Goal: Task Accomplishment & Management: Complete application form

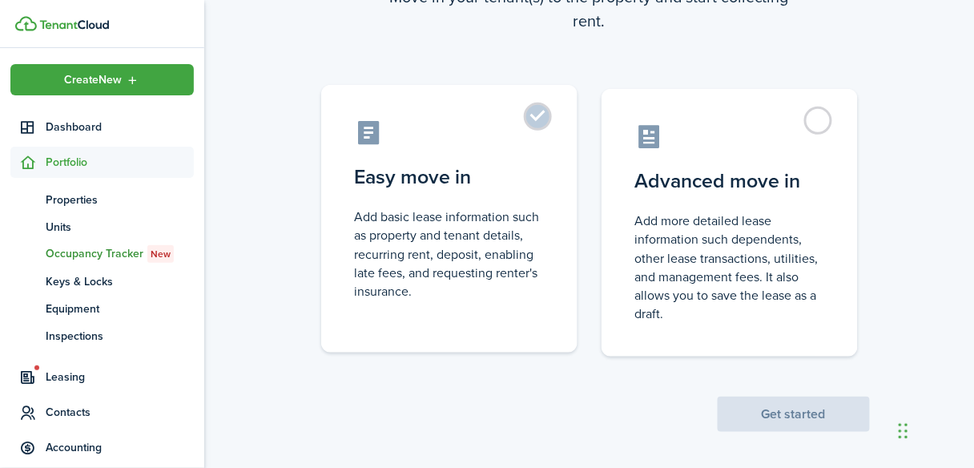
scroll to position [151, 0]
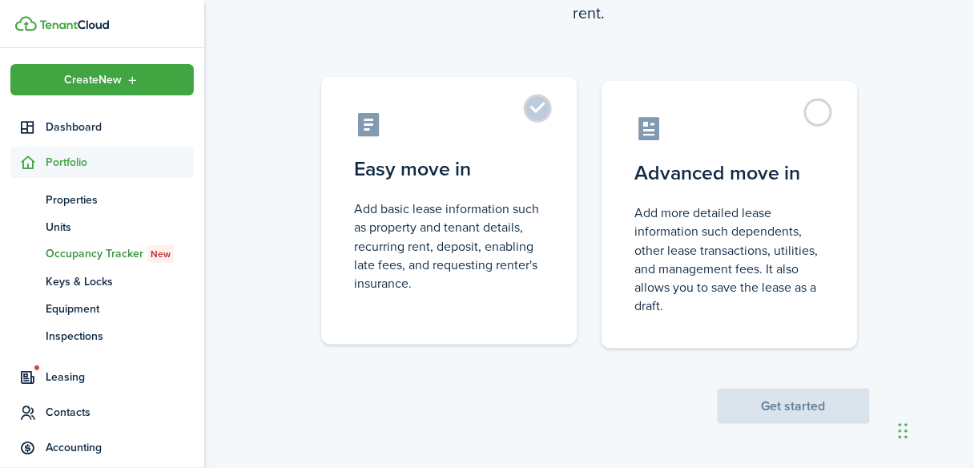
click at [487, 211] on control-radio-card-description "Add basic lease information such as property and tenant details, recurring rent…" at bounding box center [449, 245] width 189 height 93
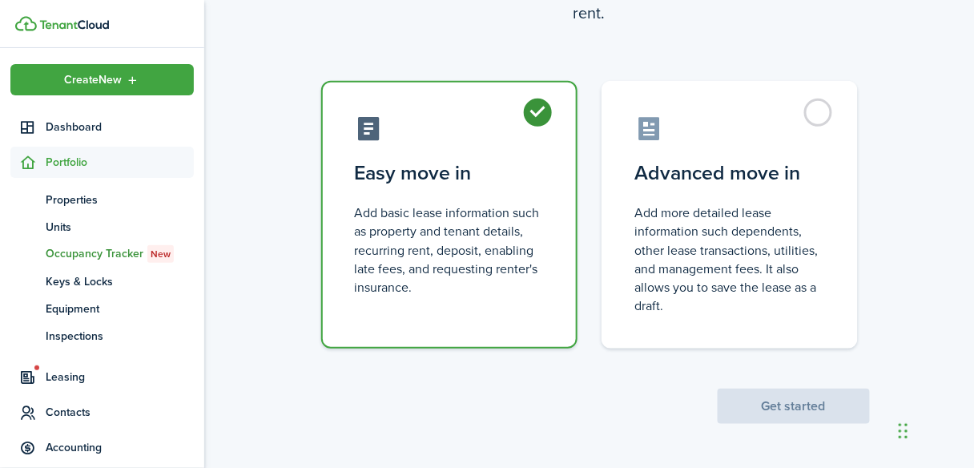
radio input "true"
click at [804, 417] on button "Get started" at bounding box center [794, 406] width 152 height 35
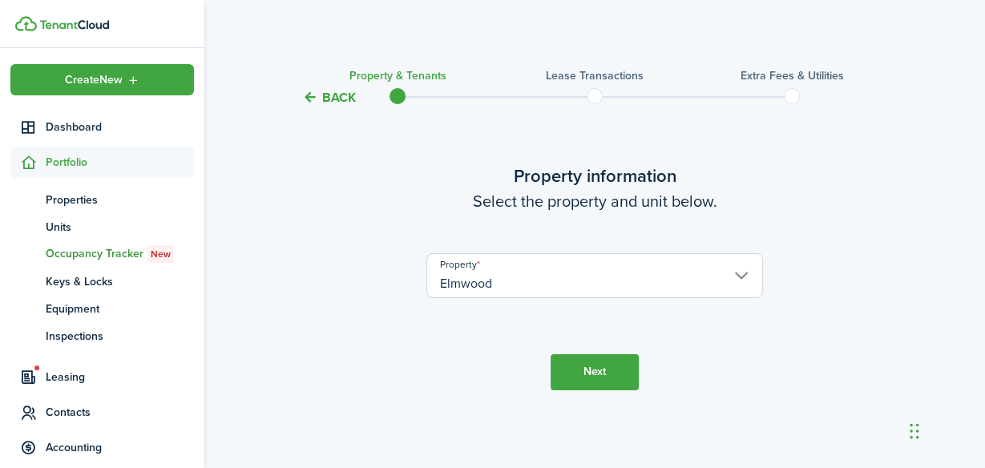
click at [614, 376] on button "Next" at bounding box center [594, 372] width 88 height 36
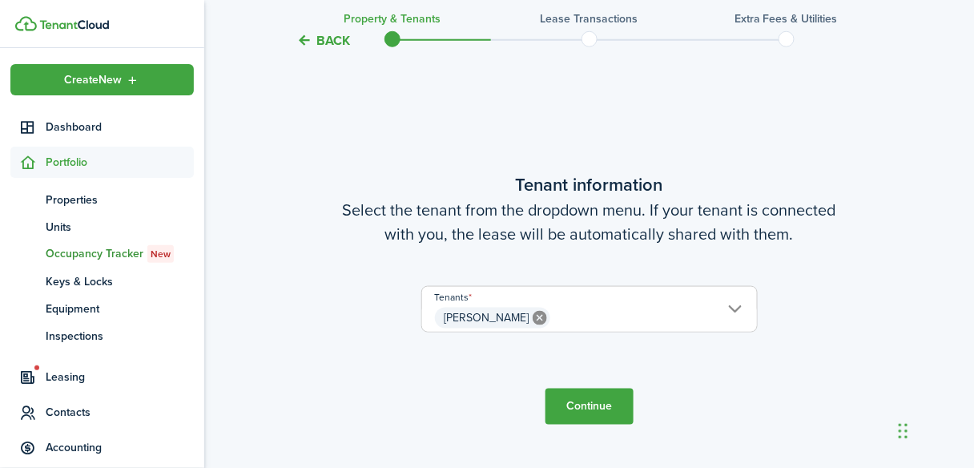
scroll to position [424, 0]
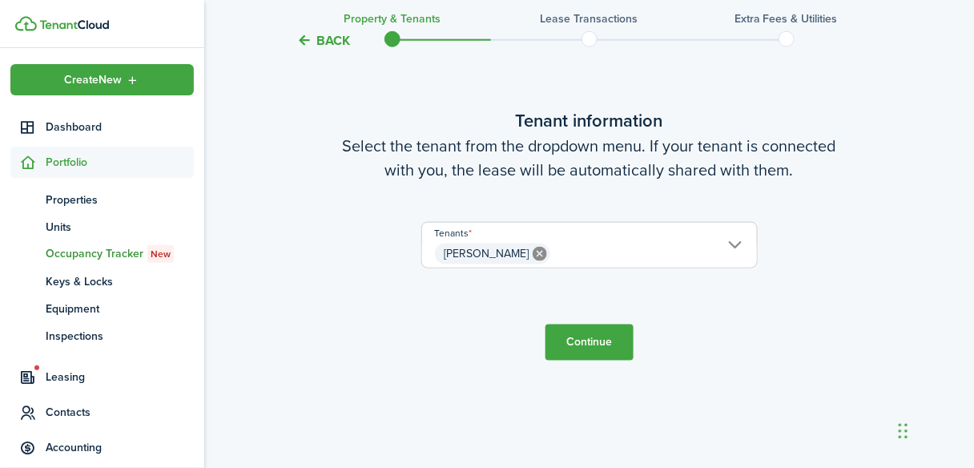
click at [735, 246] on span "[PERSON_NAME]" at bounding box center [589, 253] width 335 height 27
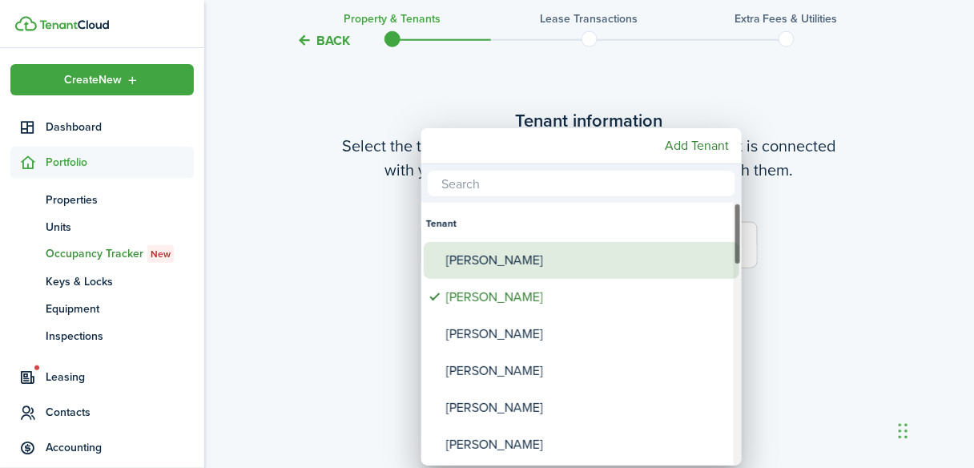
click at [514, 253] on div "[PERSON_NAME]" at bounding box center [588, 260] width 284 height 37
type input "[PERSON_NAME], [PERSON_NAME]"
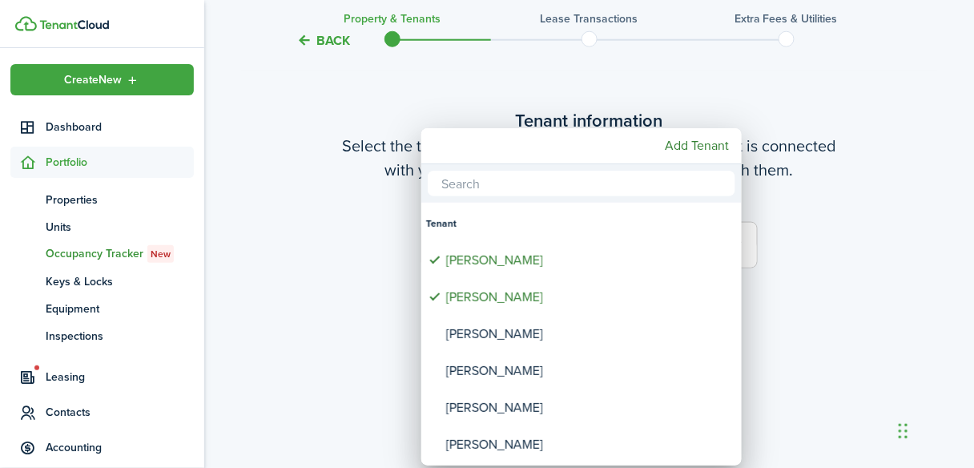
click at [840, 286] on div at bounding box center [487, 234] width 1231 height 724
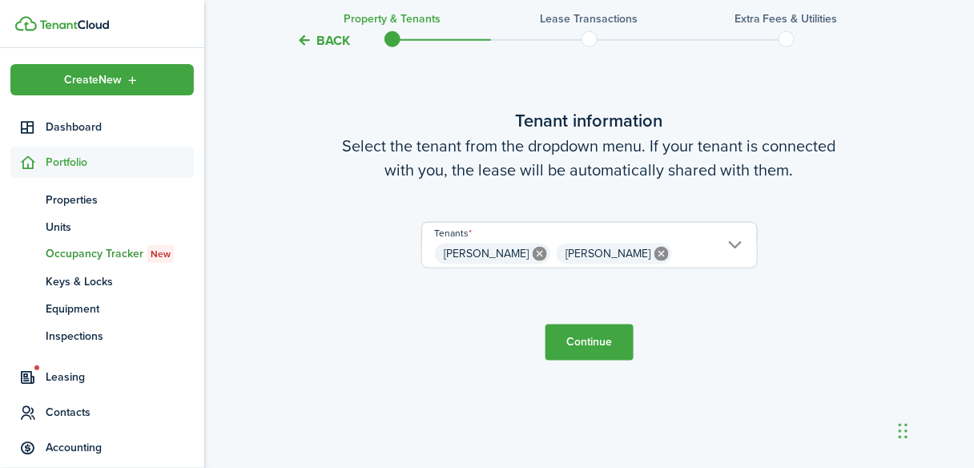
click at [579, 344] on button "Continue" at bounding box center [590, 342] width 88 height 36
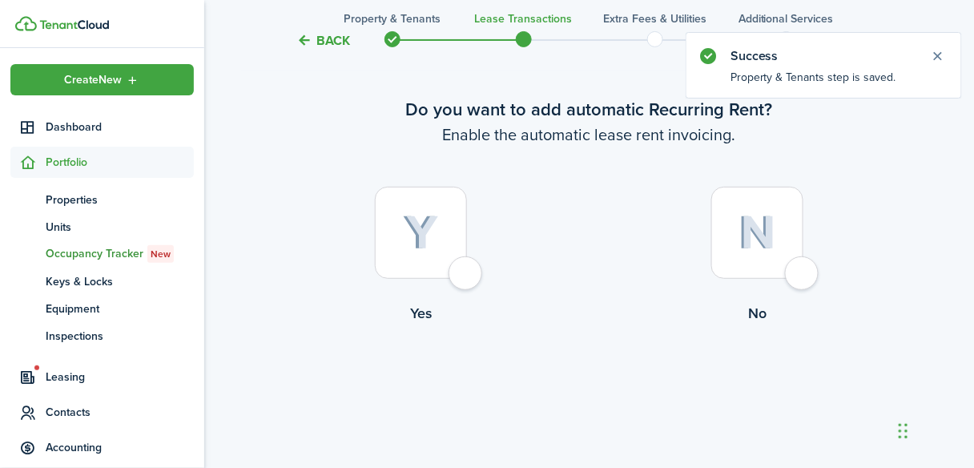
click at [467, 279] on div at bounding box center [421, 233] width 92 height 92
radio input "true"
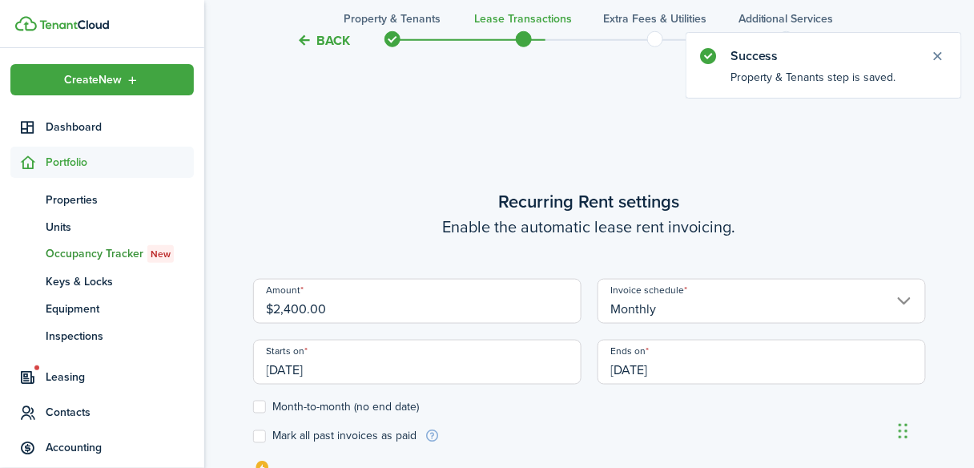
scroll to position [441, 0]
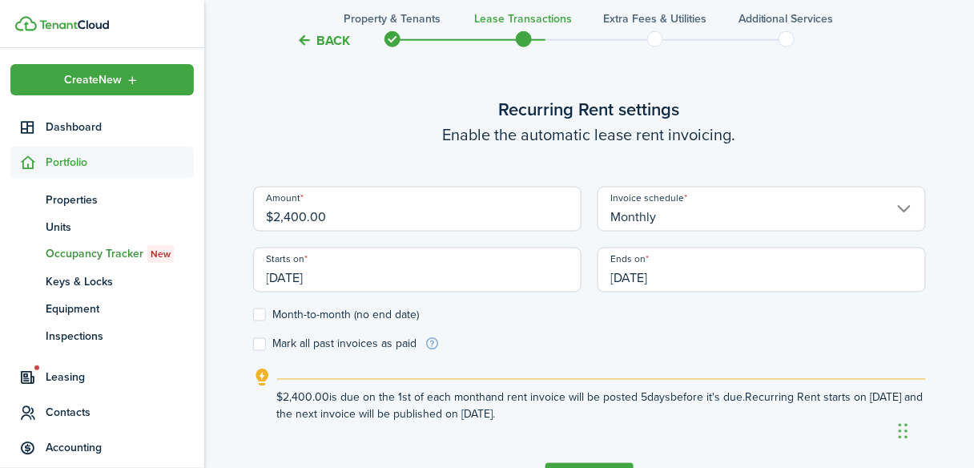
click at [340, 220] on input "$2,400.00" at bounding box center [417, 209] width 328 height 45
click at [296, 279] on input "[DATE]" at bounding box center [417, 270] width 328 height 45
type input "$2,095.00"
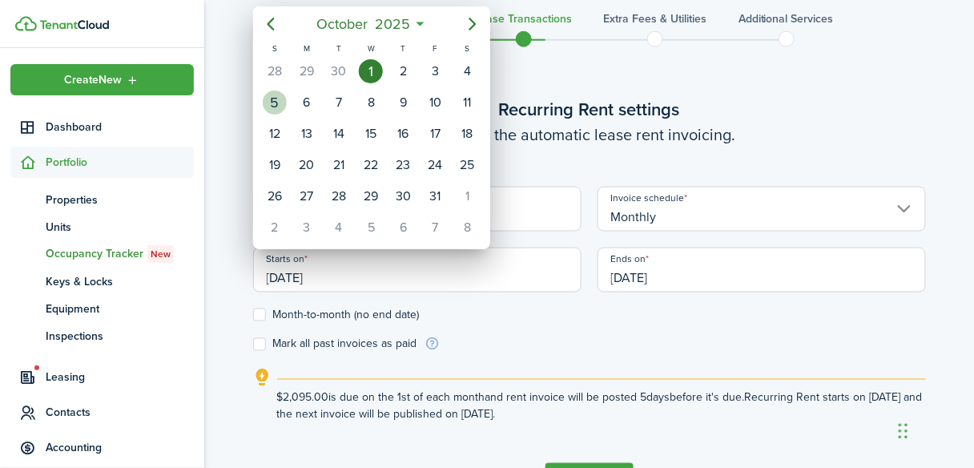
click at [277, 103] on div "5" at bounding box center [275, 103] width 24 height 24
type input "[DATE]"
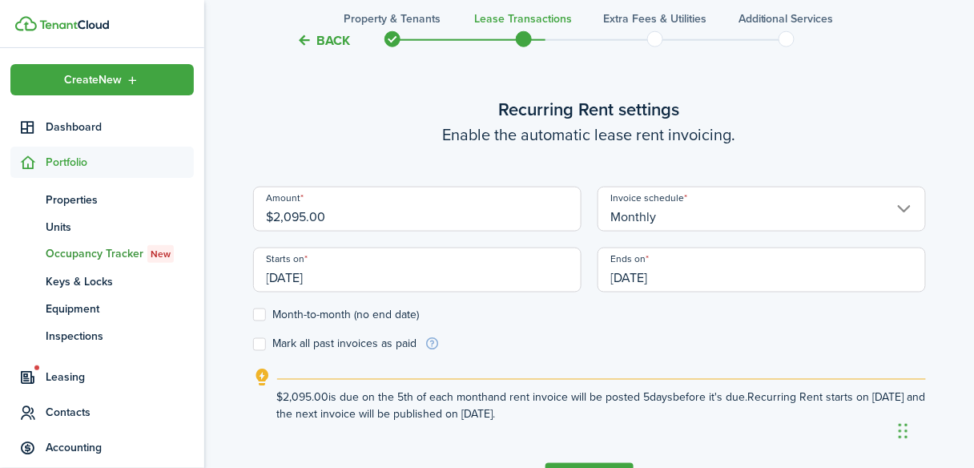
click at [667, 275] on input "[DATE]" at bounding box center [762, 270] width 328 height 45
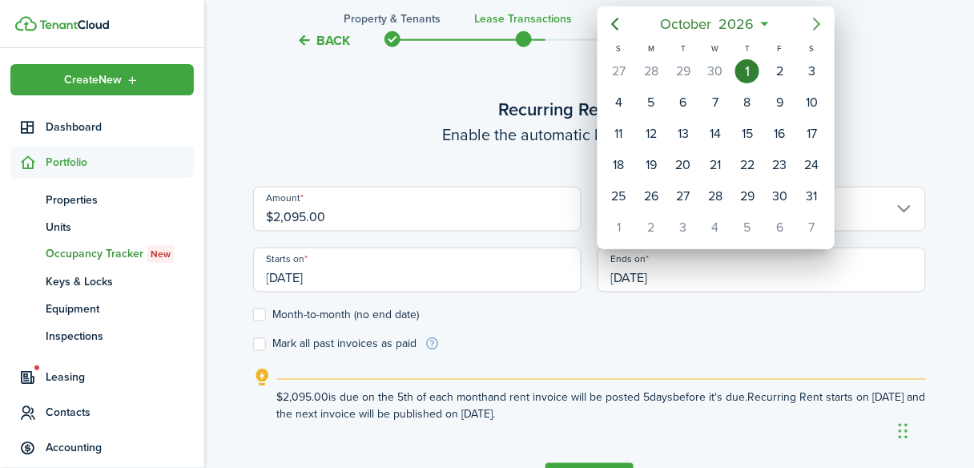
click at [816, 27] on icon "Next page" at bounding box center [816, 24] width 7 height 13
click at [813, 26] on icon "Next page" at bounding box center [817, 23] width 19 height 19
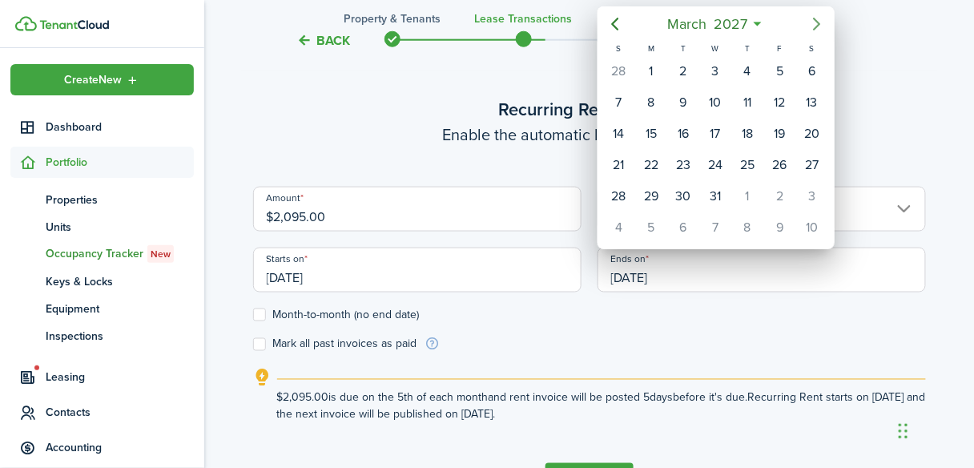
click at [813, 26] on icon "Next page" at bounding box center [817, 23] width 19 height 19
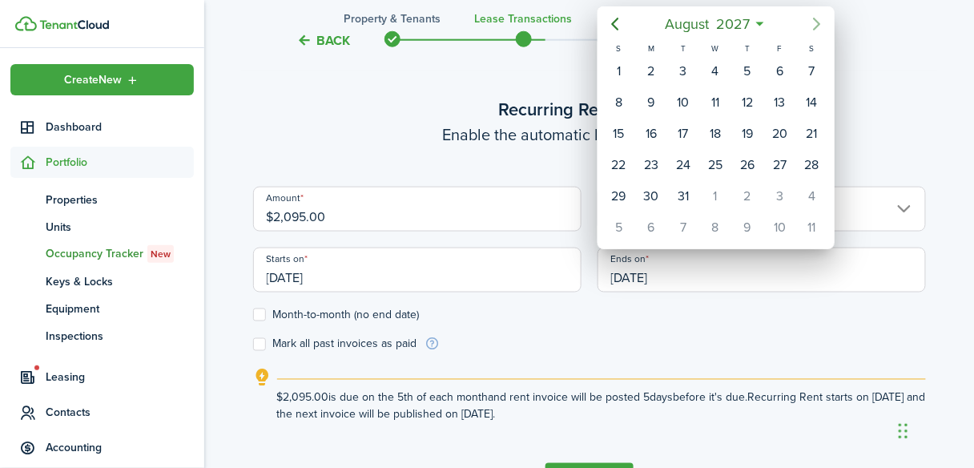
click at [813, 26] on icon "Next page" at bounding box center [817, 23] width 19 height 19
click at [748, 187] on div "30" at bounding box center [747, 196] width 24 height 24
type input "[DATE]"
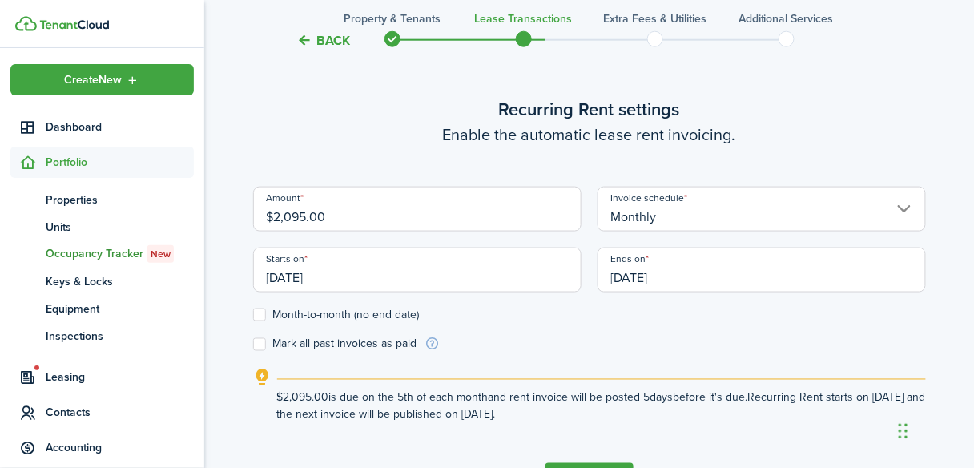
scroll to position [505, 0]
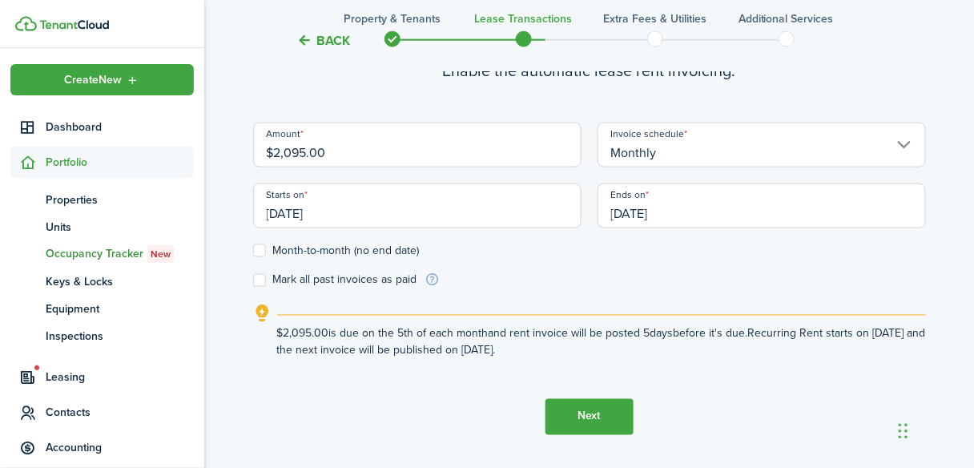
click at [261, 251] on label "Month-to-month (no end date)" at bounding box center [336, 250] width 167 height 13
click at [253, 251] on input "Month-to-month (no end date)" at bounding box center [252, 250] width 1 height 1
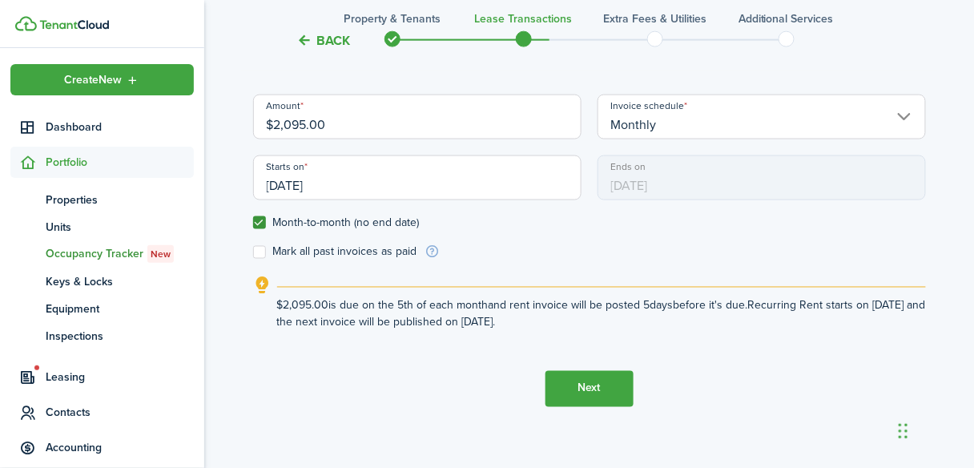
scroll to position [548, 0]
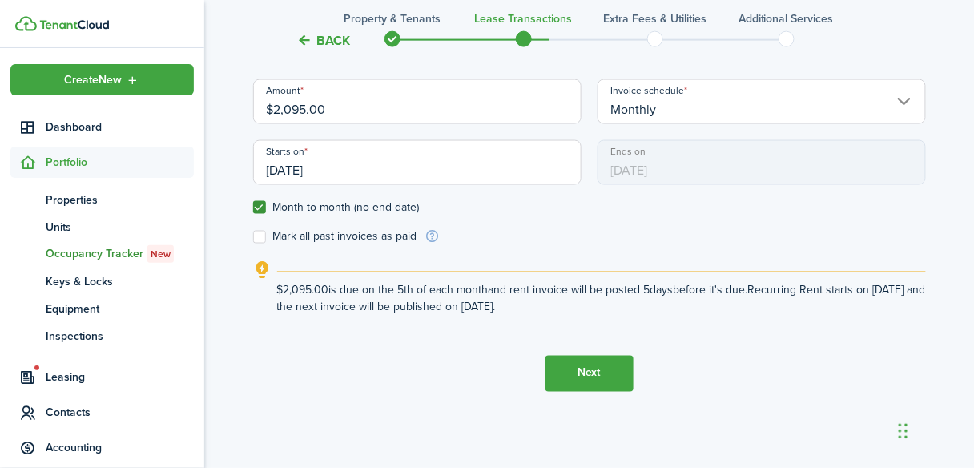
click at [263, 203] on label "Month-to-month (no end date)" at bounding box center [336, 207] width 167 height 13
click at [253, 207] on input "Month-to-month (no end date)" at bounding box center [252, 207] width 1 height 1
checkbox input "false"
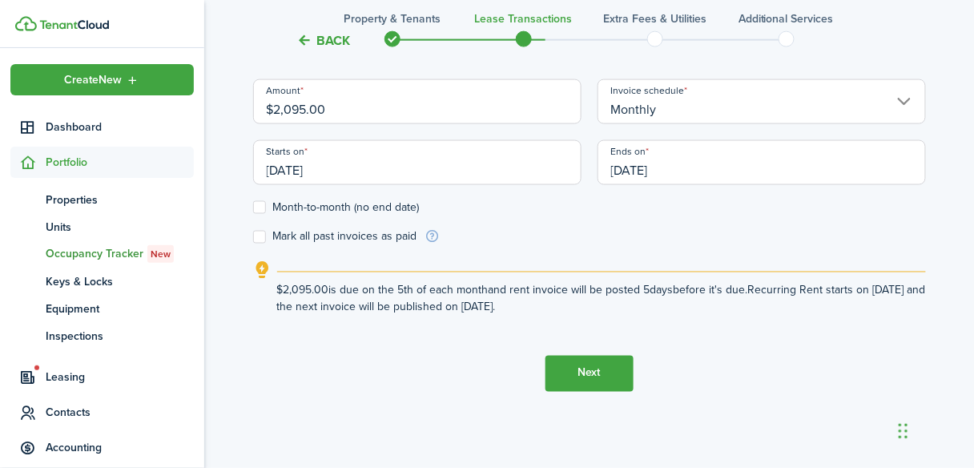
click at [575, 378] on button "Next" at bounding box center [590, 374] width 88 height 36
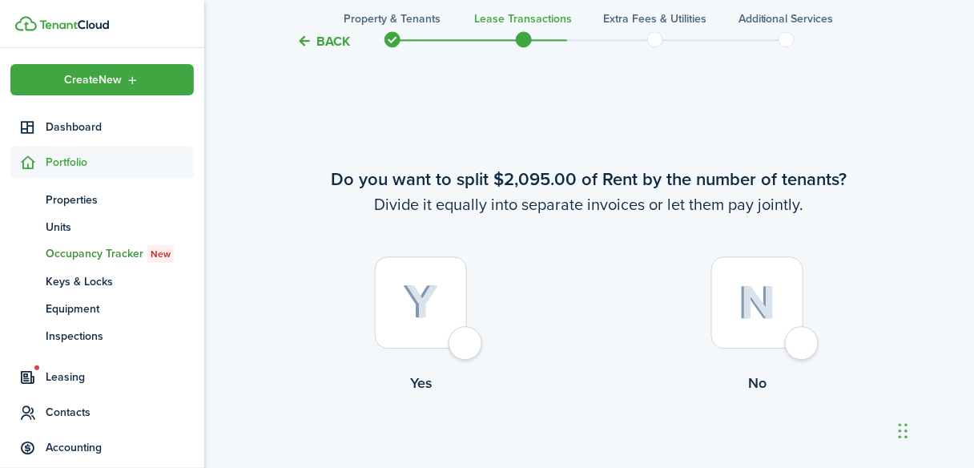
scroll to position [908, 0]
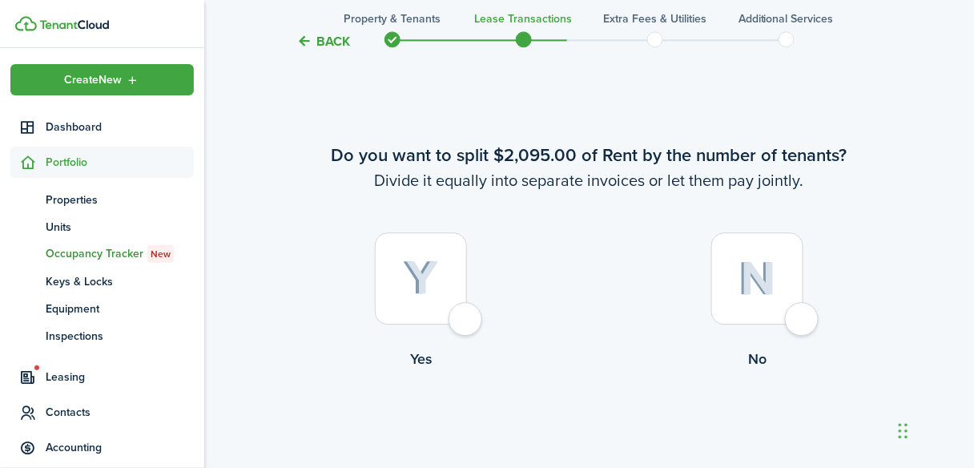
click at [795, 322] on div at bounding box center [757, 278] width 92 height 92
radio input "true"
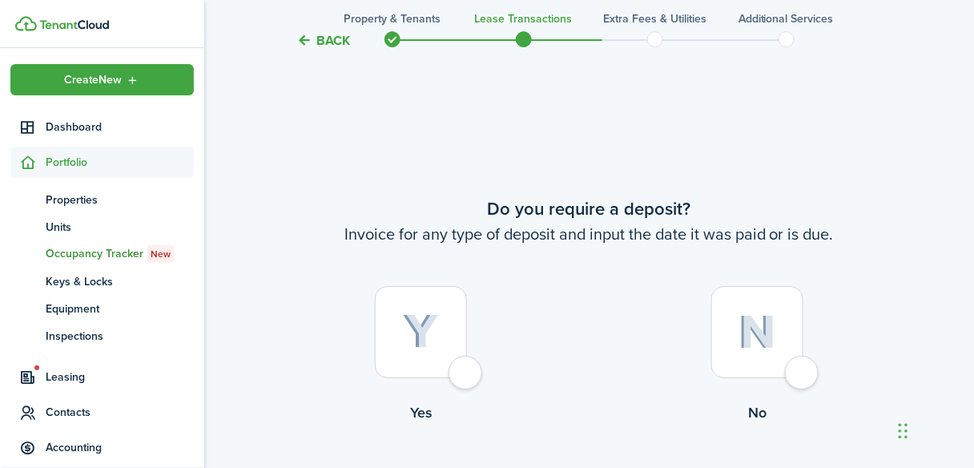
scroll to position [1376, 0]
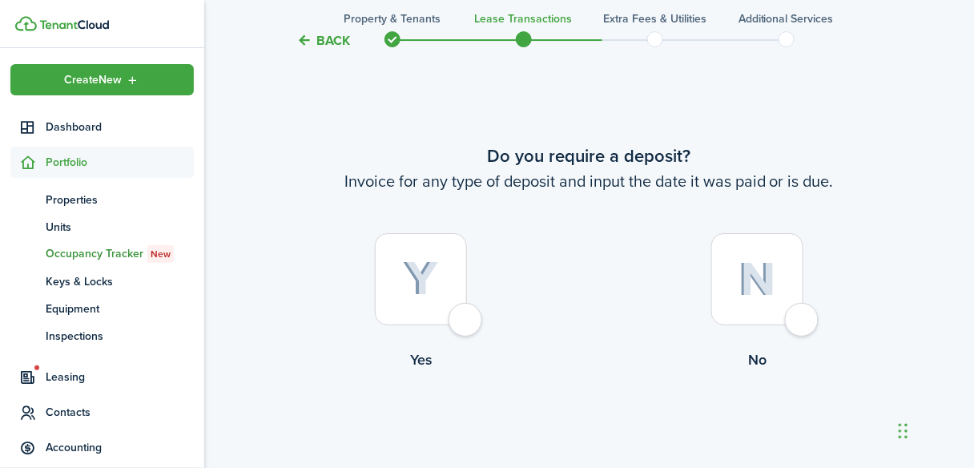
click at [467, 324] on div at bounding box center [421, 279] width 92 height 92
radio input "true"
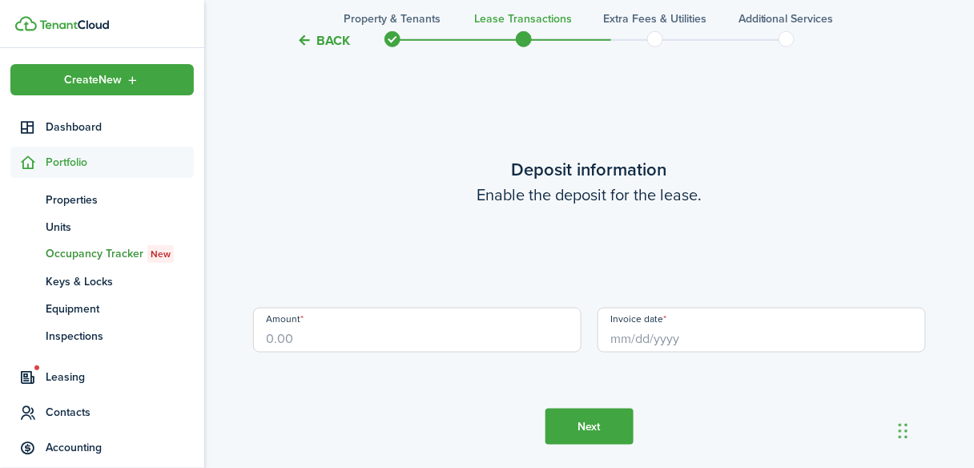
scroll to position [1843, 0]
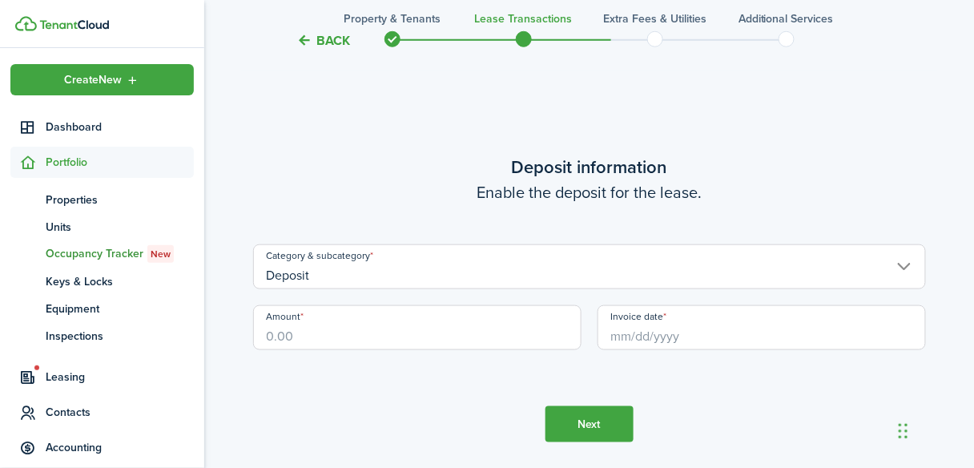
click at [379, 335] on input "Amount" at bounding box center [417, 327] width 328 height 45
click at [627, 339] on input "Invoice date" at bounding box center [762, 327] width 328 height 45
type input "$2,095.00"
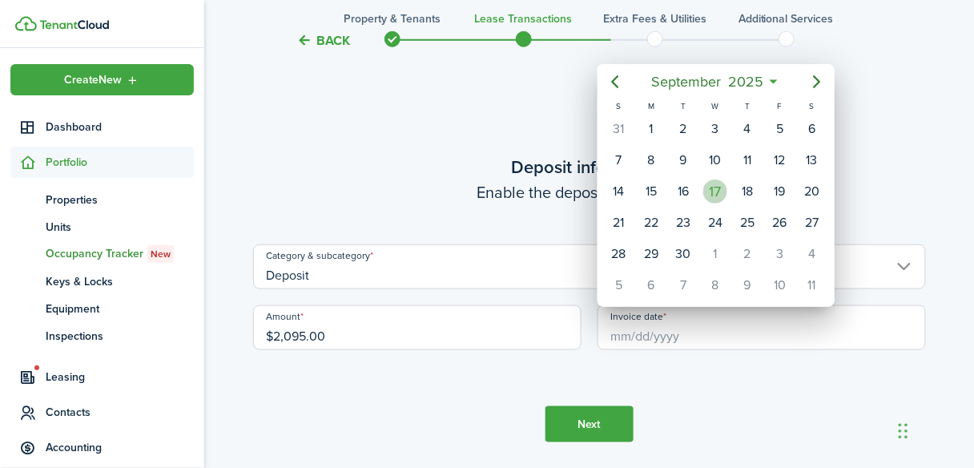
click at [715, 191] on div "17" at bounding box center [715, 191] width 24 height 24
type input "[DATE]"
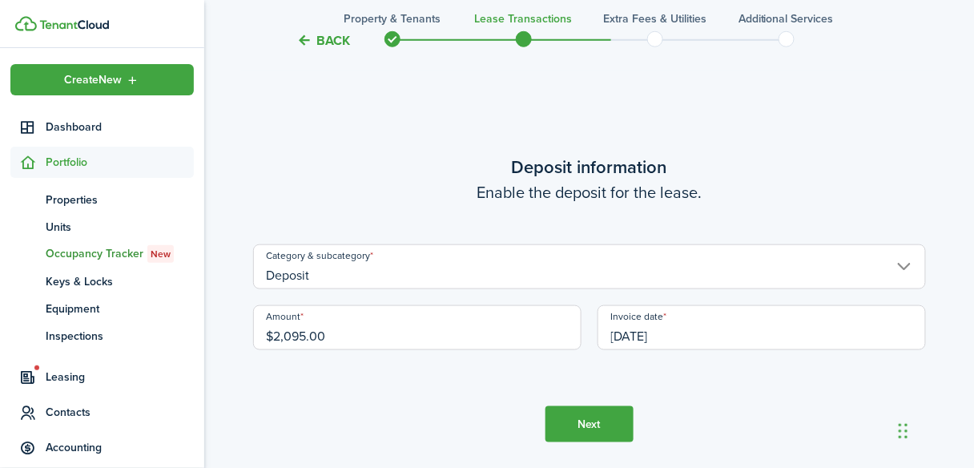
scroll to position [1907, 0]
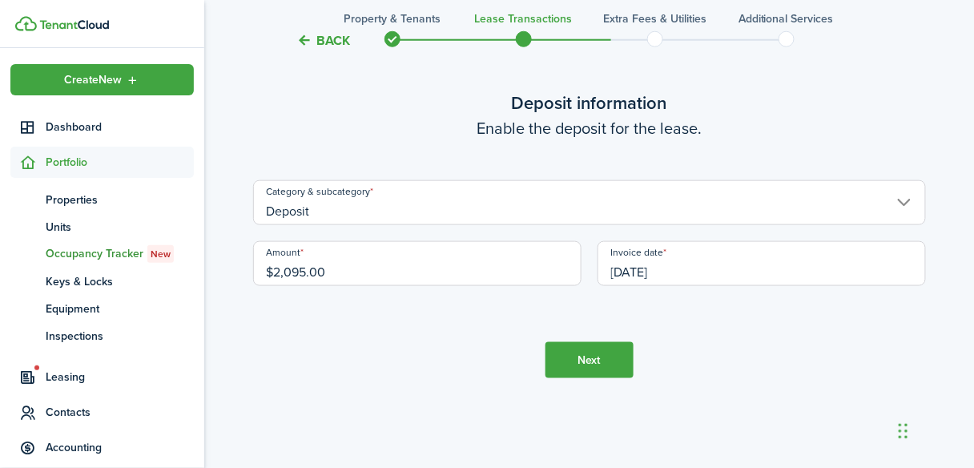
click at [916, 203] on input "Deposit" at bounding box center [589, 202] width 673 height 45
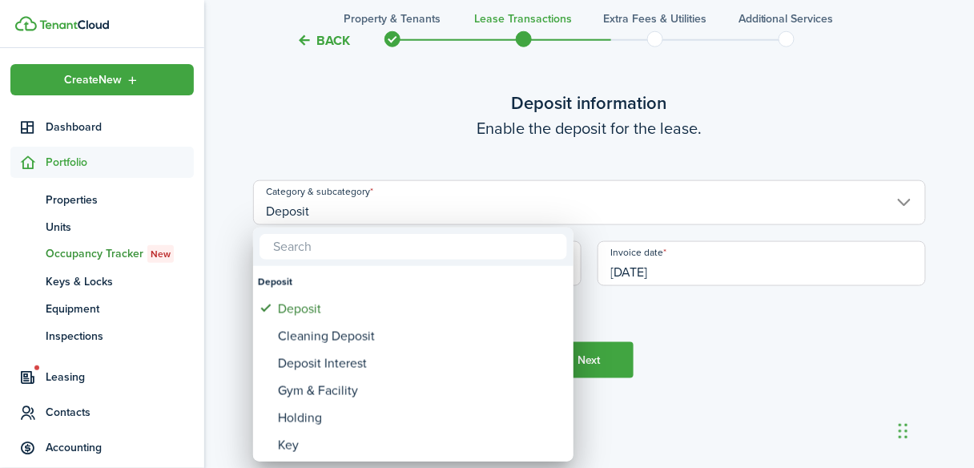
click at [926, 166] on div at bounding box center [487, 234] width 1231 height 724
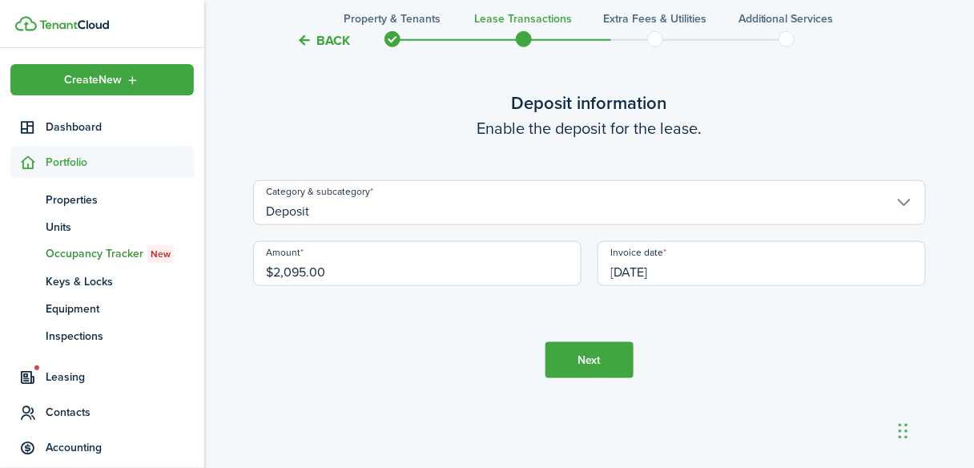
click at [613, 354] on button "Next" at bounding box center [590, 360] width 88 height 36
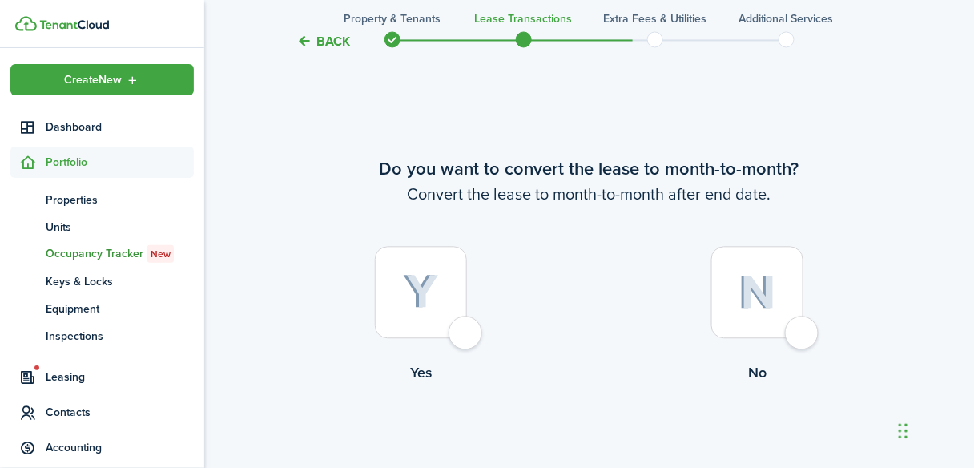
scroll to position [2311, 0]
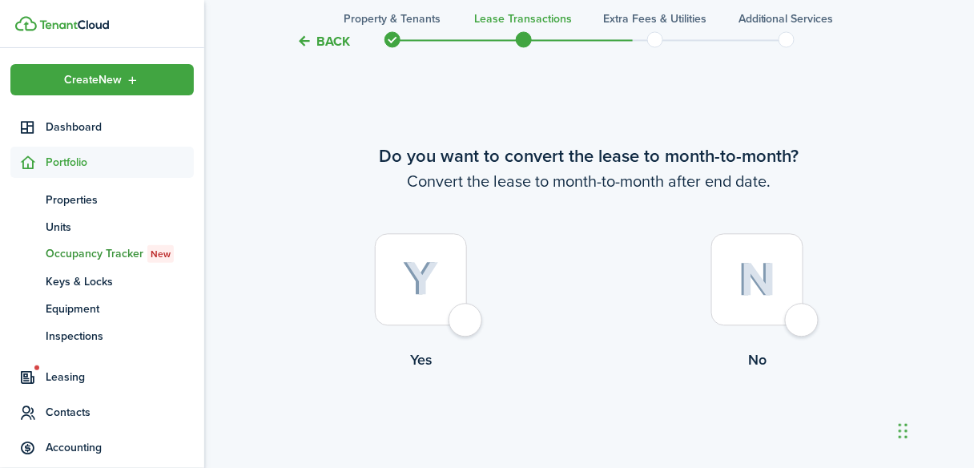
click at [467, 320] on div at bounding box center [421, 279] width 92 height 92
radio input "true"
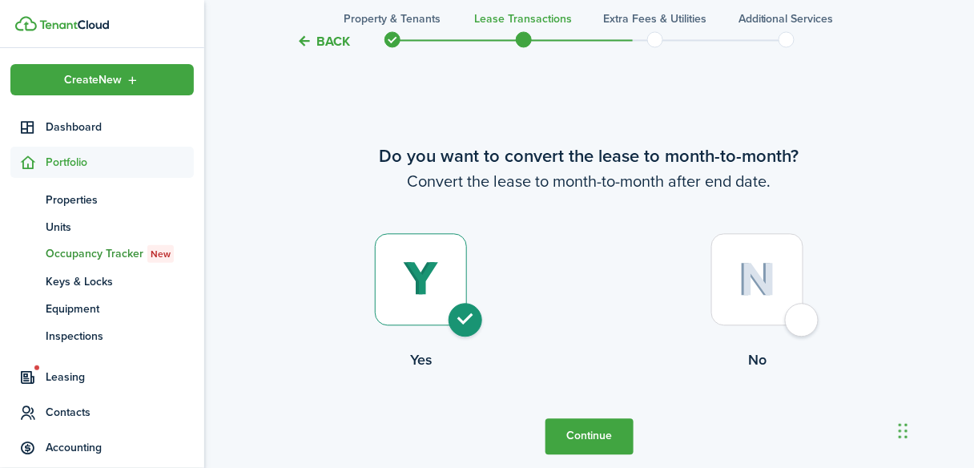
click at [561, 427] on button "Continue" at bounding box center [590, 436] width 88 height 36
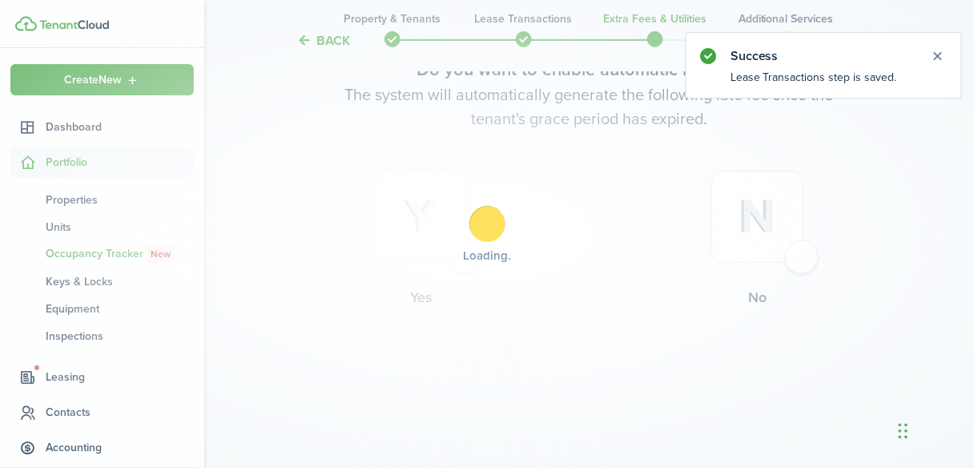
scroll to position [0, 0]
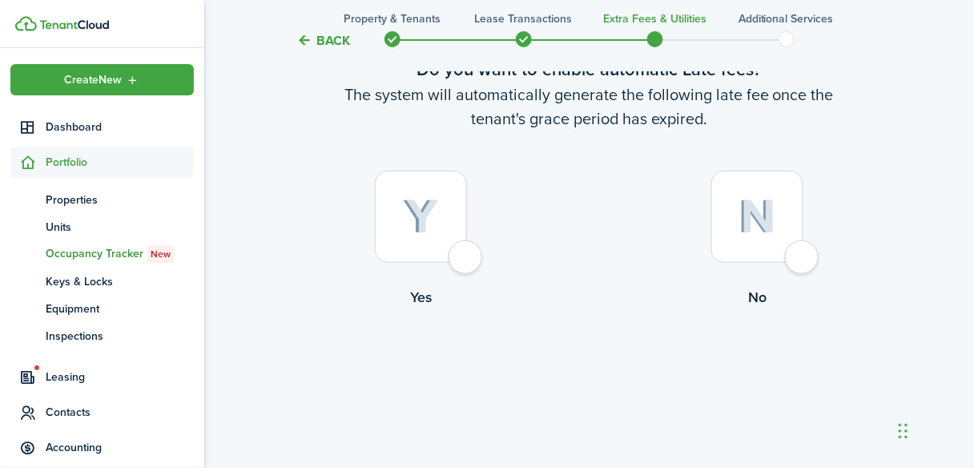
click at [467, 256] on div at bounding box center [421, 217] width 92 height 92
radio input "true"
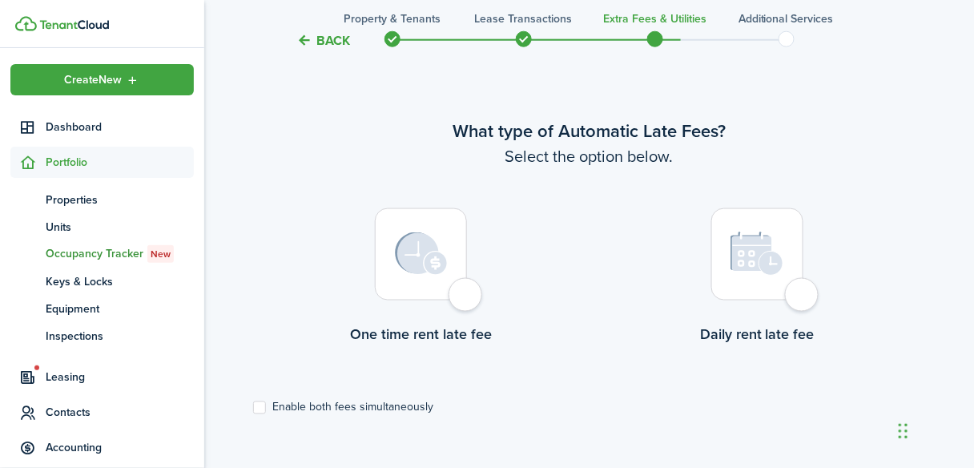
scroll to position [464, 0]
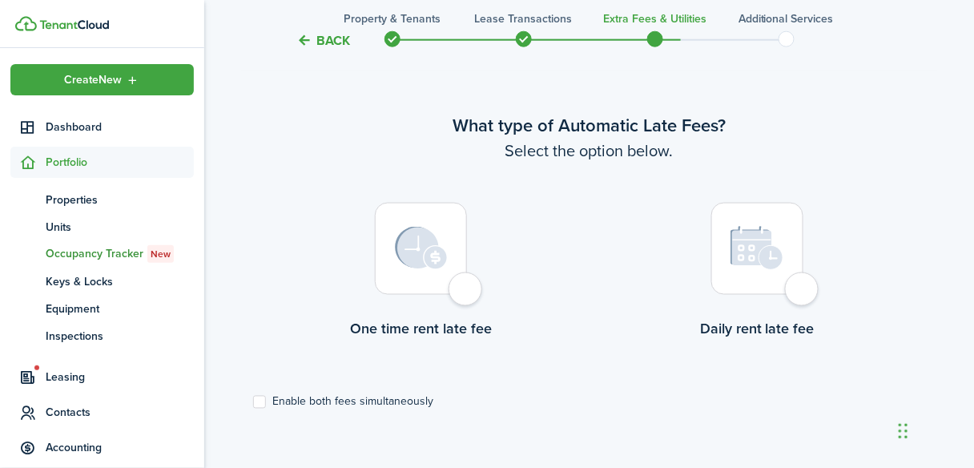
click at [467, 289] on div at bounding box center [421, 249] width 92 height 92
radio input "true"
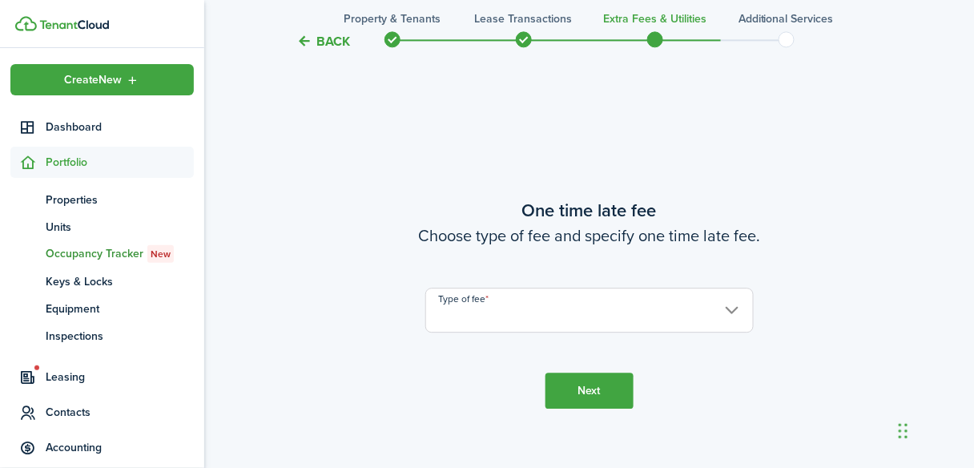
scroll to position [932, 0]
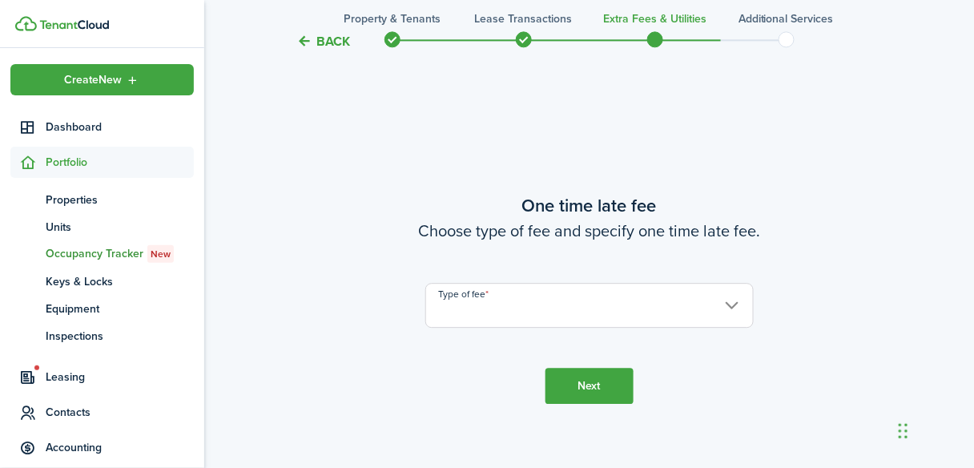
click at [489, 311] on input "Type of fee" at bounding box center [589, 305] width 328 height 45
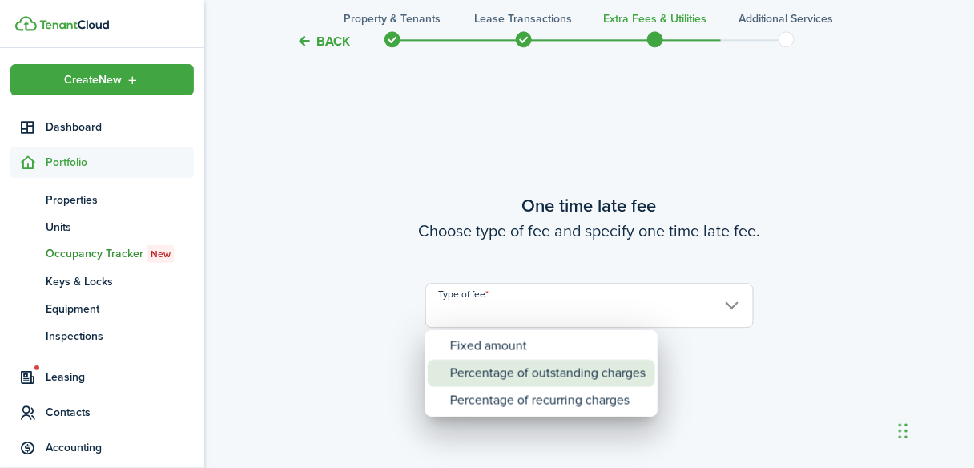
click at [470, 369] on div "Percentage of outstanding charges" at bounding box center [547, 373] width 195 height 27
type input "Percentage of outstanding charges"
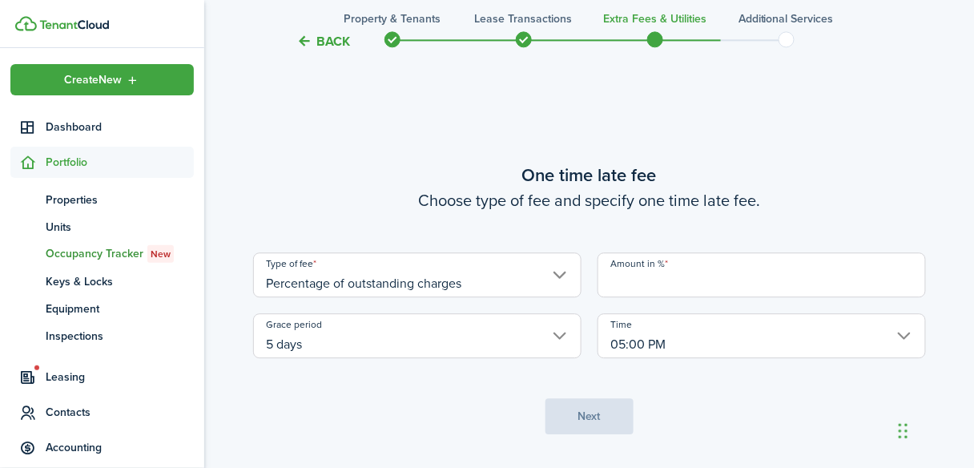
click at [622, 282] on input "Amount in %" at bounding box center [762, 274] width 328 height 45
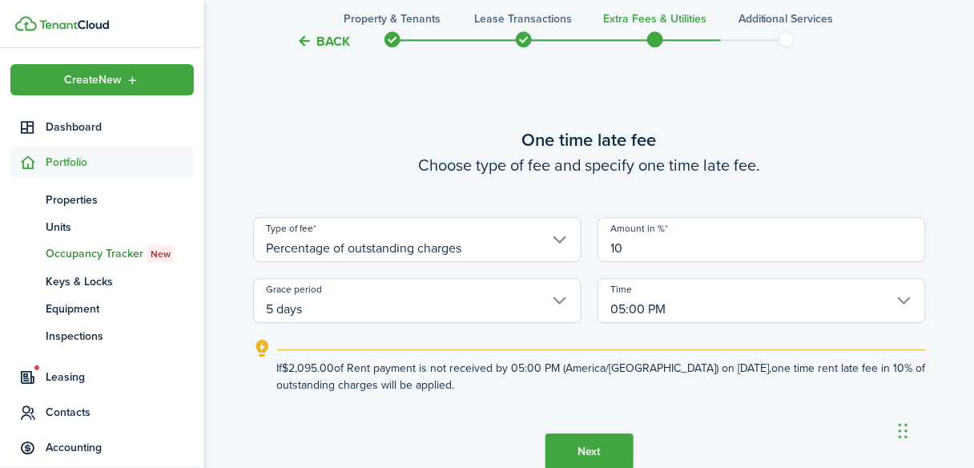
click at [559, 299] on input "5 days" at bounding box center [417, 300] width 328 height 45
type input "10"
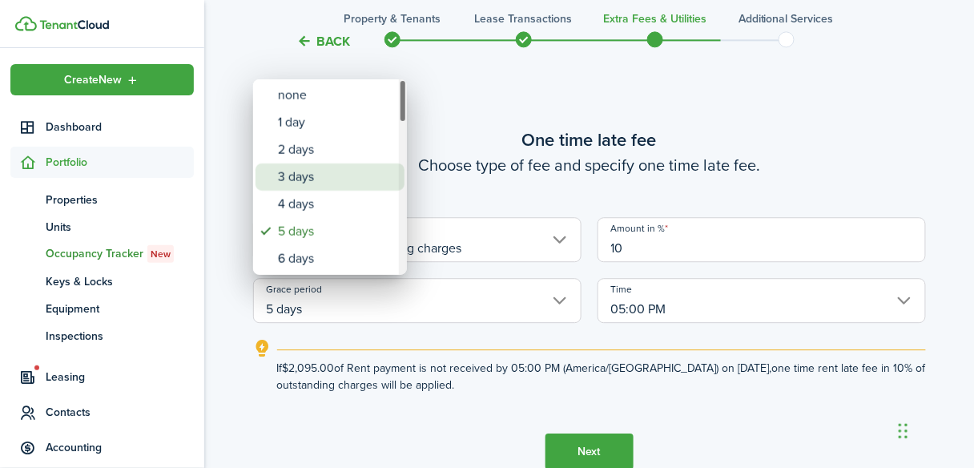
click at [300, 179] on div "3 days" at bounding box center [336, 176] width 117 height 27
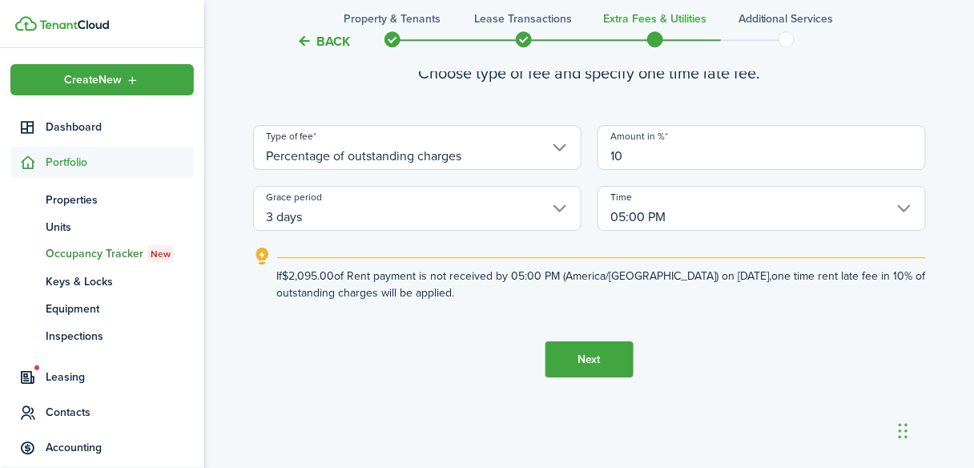
scroll to position [1039, 0]
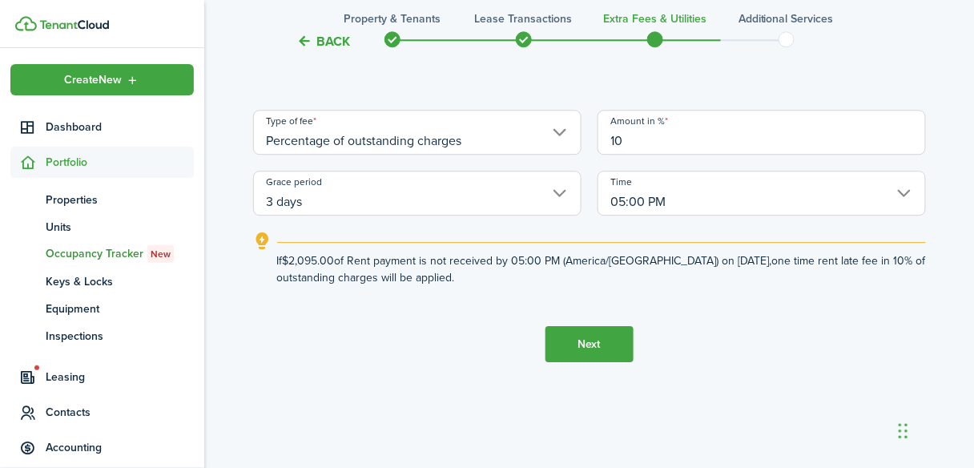
click at [558, 191] on input "3 days" at bounding box center [417, 193] width 328 height 45
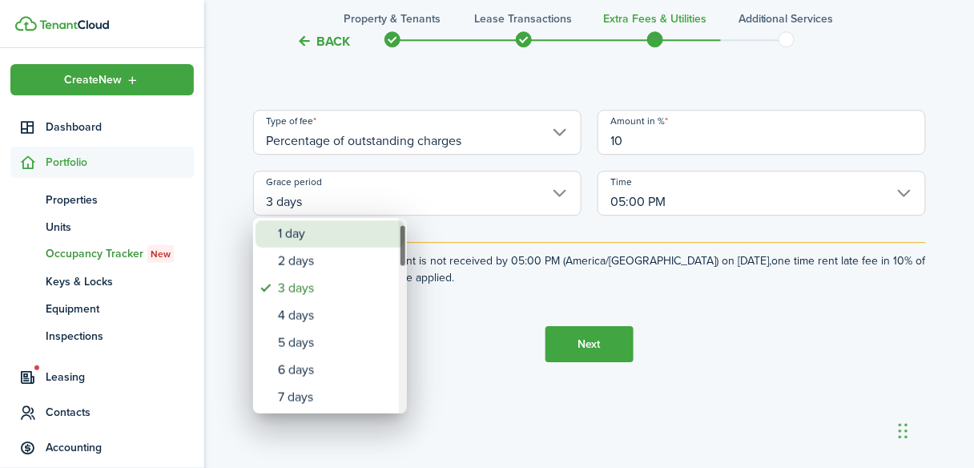
click at [318, 244] on div "1 day" at bounding box center [336, 233] width 117 height 27
type input "1 day"
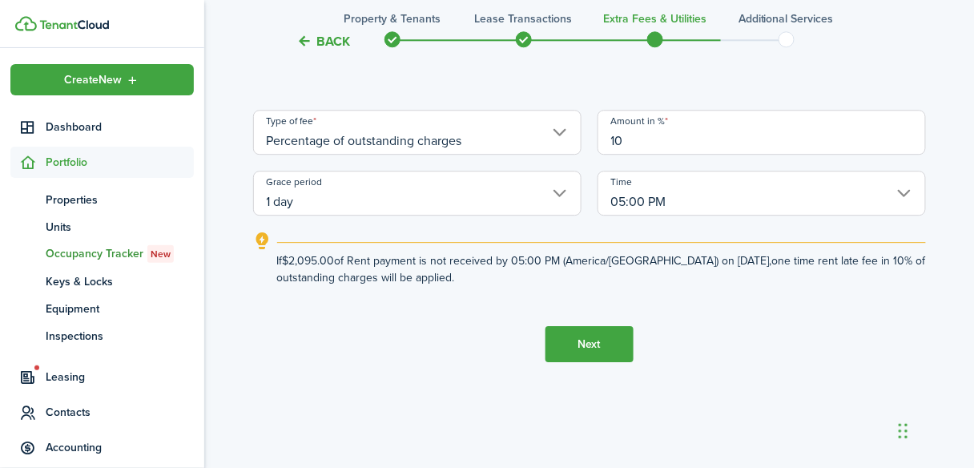
click at [570, 346] on button "Next" at bounding box center [590, 344] width 88 height 36
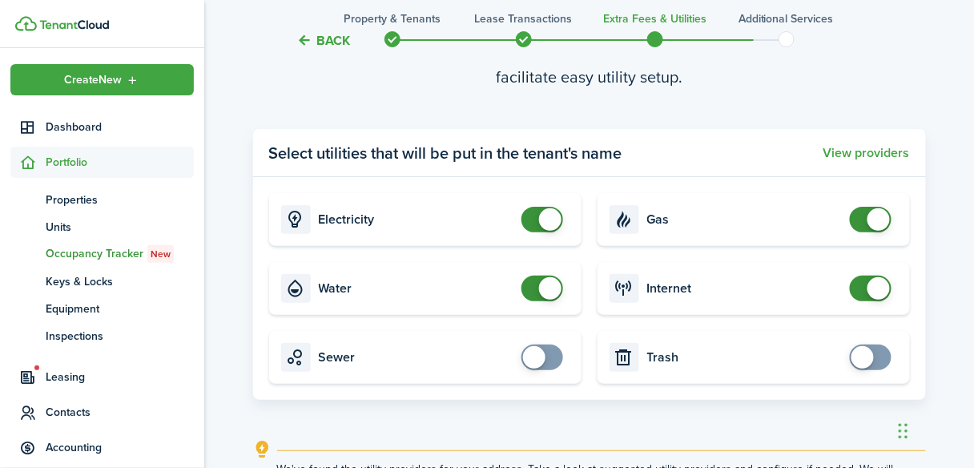
scroll to position [1528, 0]
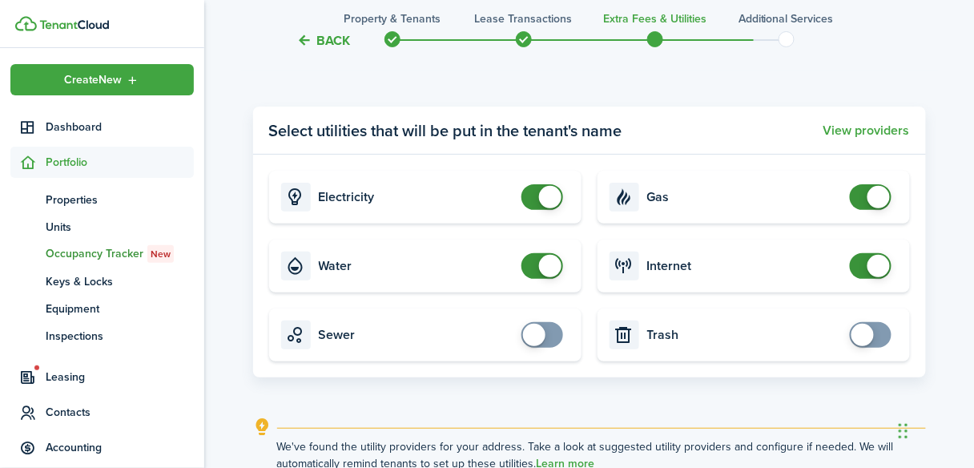
checkbox input "false"
click at [542, 266] on span at bounding box center [550, 266] width 22 height 22
checkbox input "false"
click at [865, 202] on span at bounding box center [871, 197] width 16 height 26
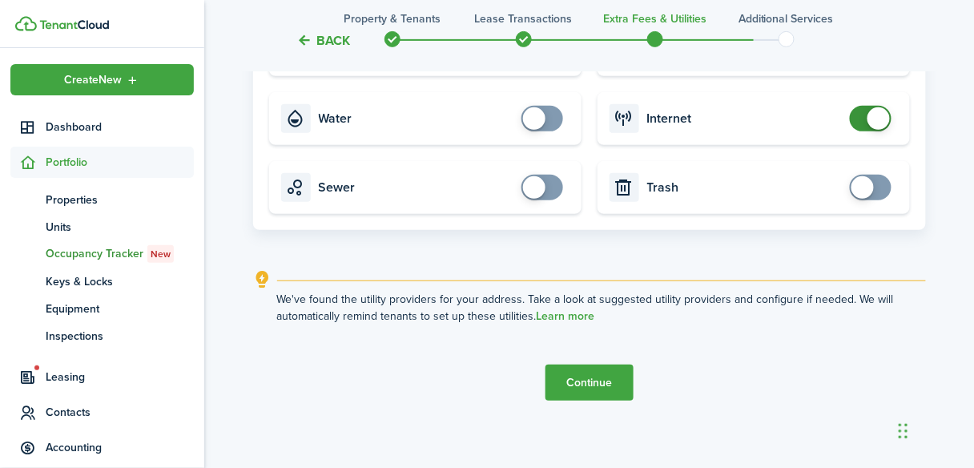
scroll to position [1683, 0]
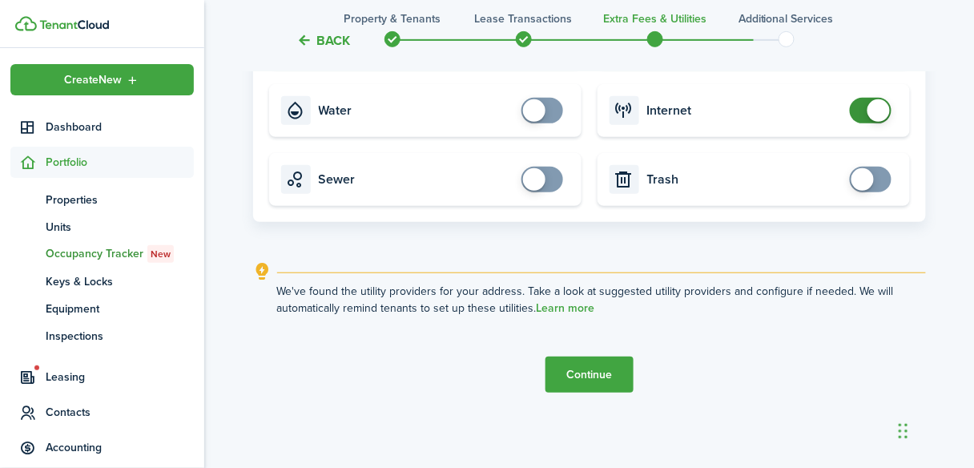
click at [583, 378] on button "Continue" at bounding box center [590, 375] width 88 height 36
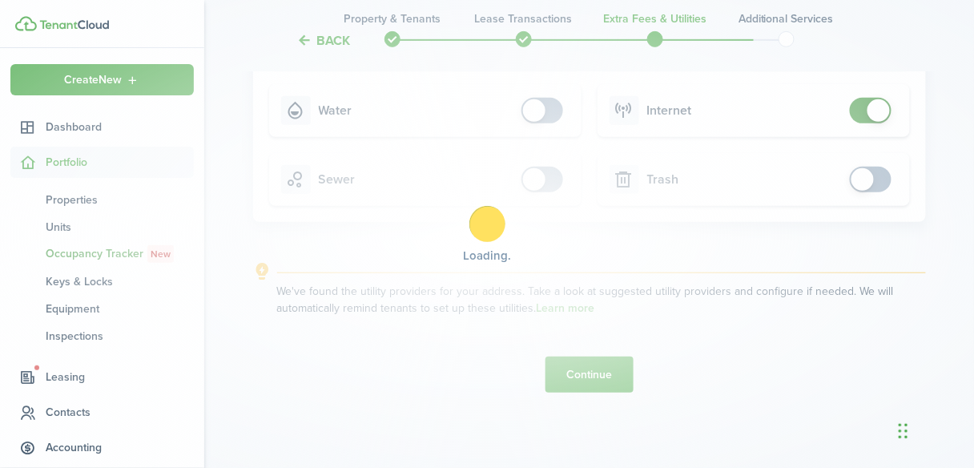
scroll to position [0, 0]
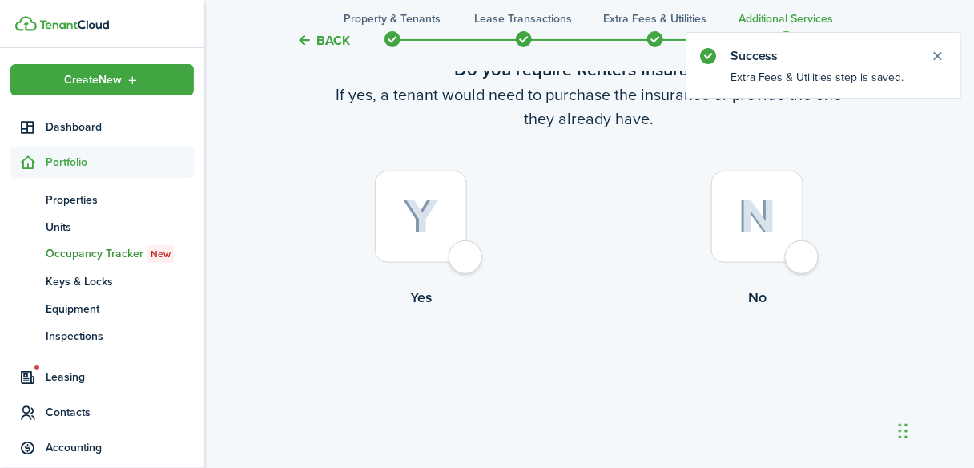
click at [467, 260] on div at bounding box center [421, 217] width 92 height 92
radio input "true"
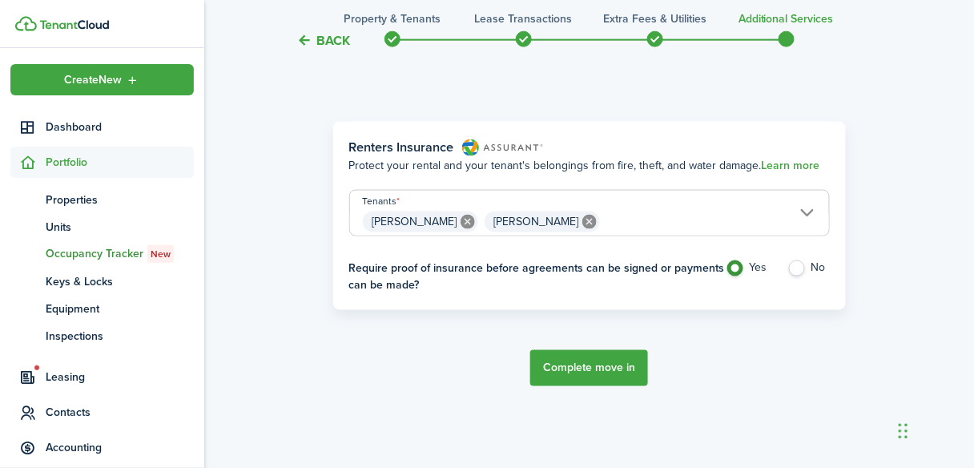
scroll to position [528, 0]
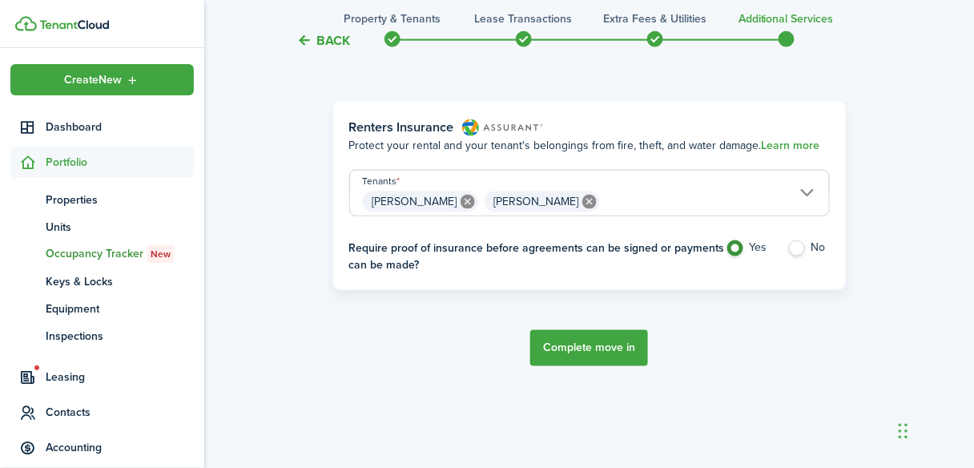
click at [796, 251] on label "No" at bounding box center [809, 252] width 42 height 24
radio input "false"
radio input "true"
click at [581, 351] on button "Complete move in" at bounding box center [589, 348] width 118 height 36
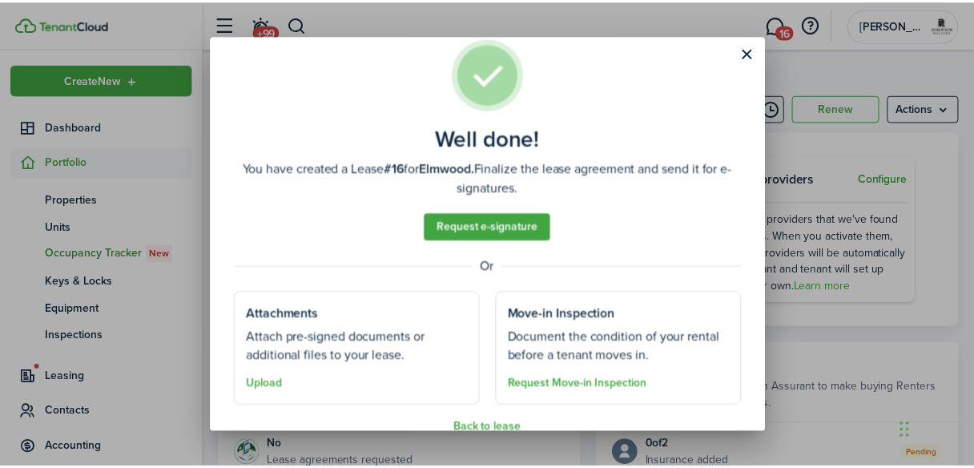
scroll to position [55, 0]
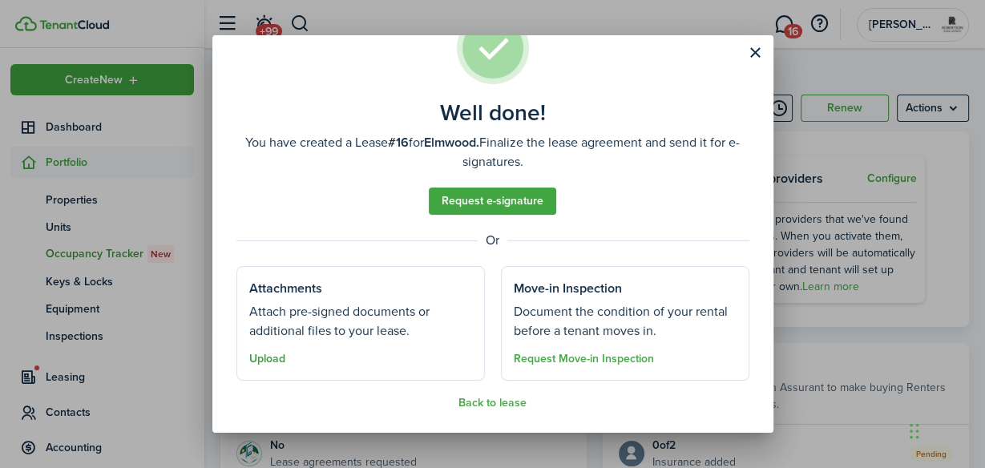
click at [272, 361] on button "Upload" at bounding box center [267, 358] width 36 height 13
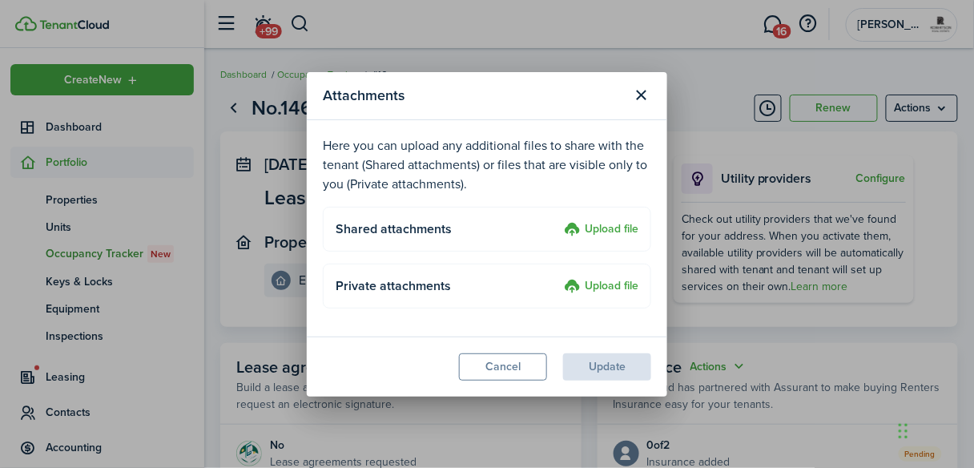
click at [610, 228] on label "Upload file" at bounding box center [601, 229] width 75 height 19
click at [558, 220] on input "Upload file" at bounding box center [558, 220] width 0 height 0
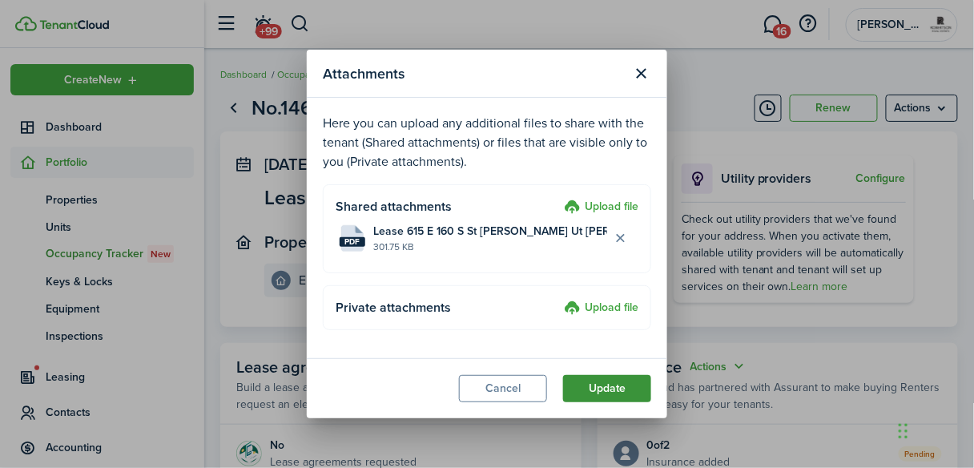
click at [583, 387] on button "Update" at bounding box center [607, 388] width 88 height 27
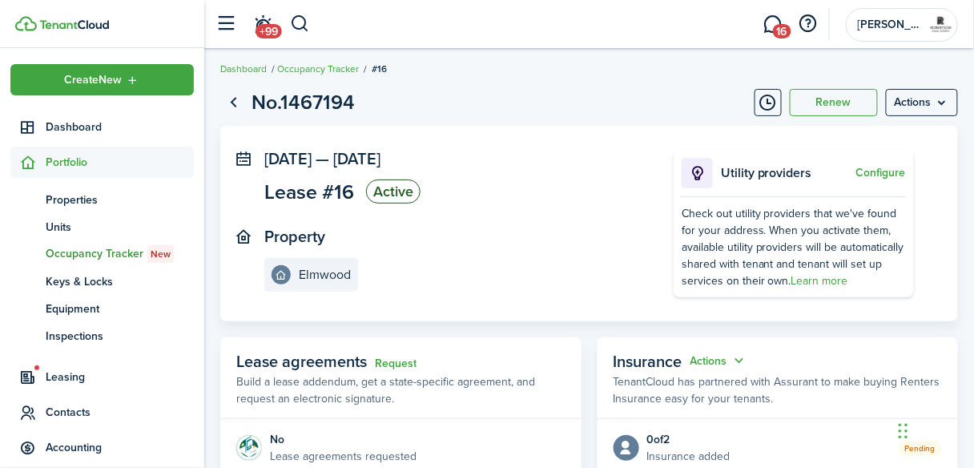
scroll to position [0, 0]
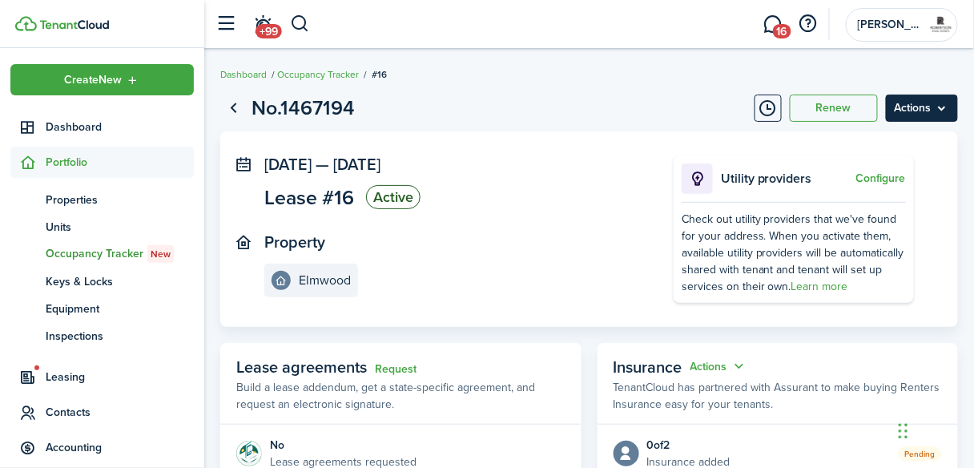
click at [943, 111] on menu-btn "Actions" at bounding box center [922, 108] width 72 height 27
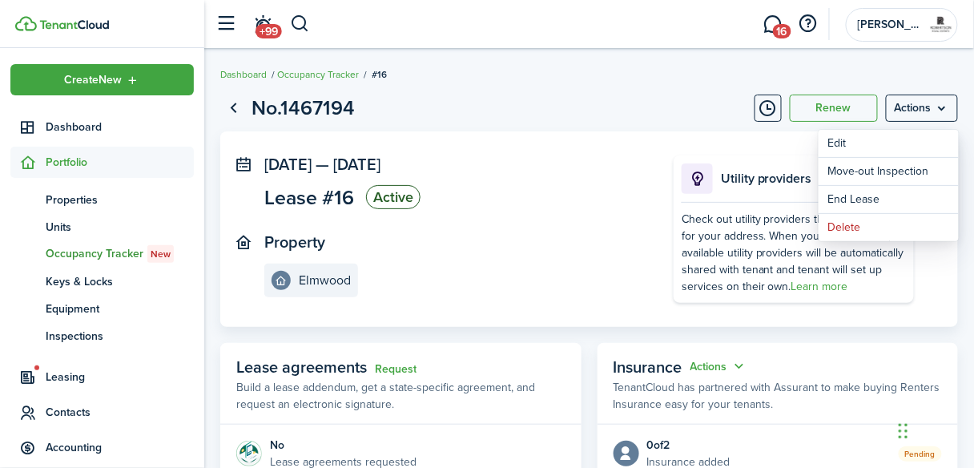
click at [942, 60] on breadcrumb "Dashboard Occupancy Tracker #16" at bounding box center [589, 66] width 738 height 37
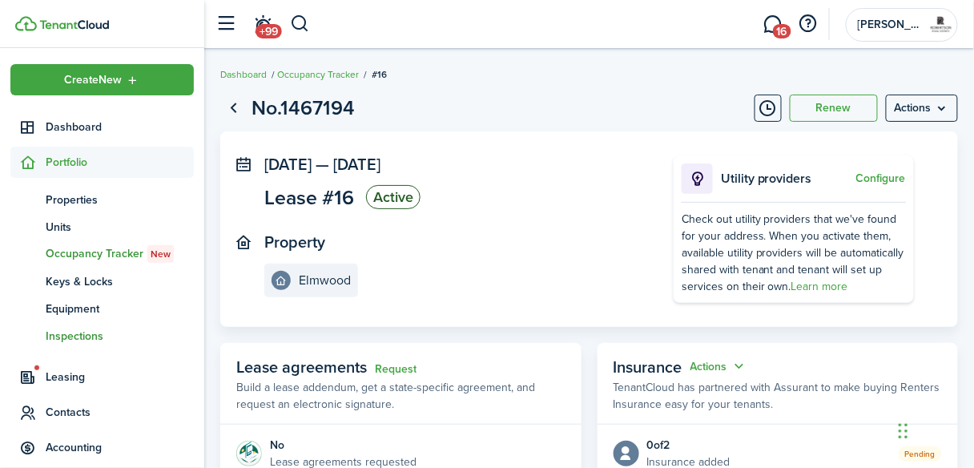
click at [78, 338] on span "Inspections" at bounding box center [120, 336] width 148 height 17
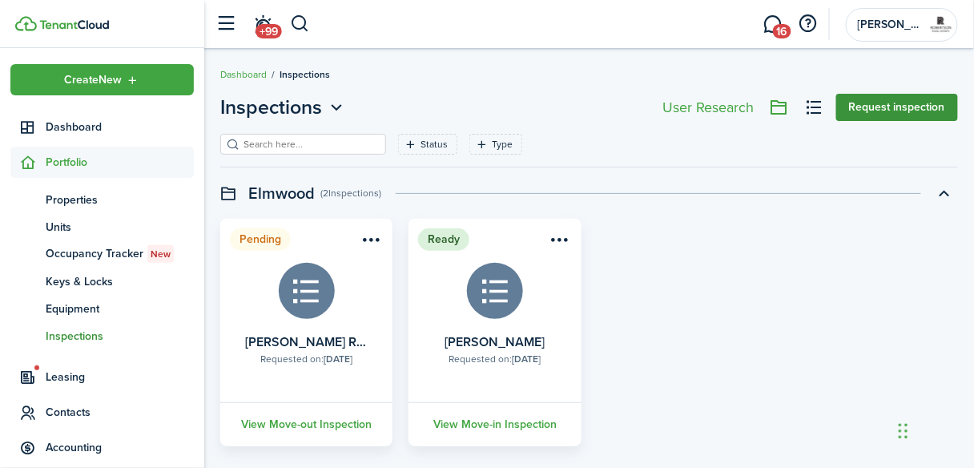
click at [867, 110] on button "Request inspection" at bounding box center [897, 107] width 122 height 27
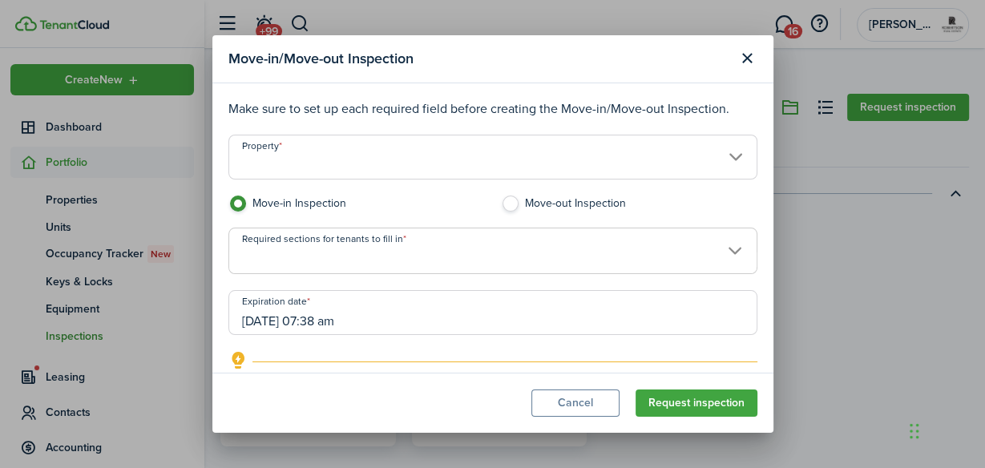
click at [727, 159] on input "Property" at bounding box center [492, 157] width 529 height 45
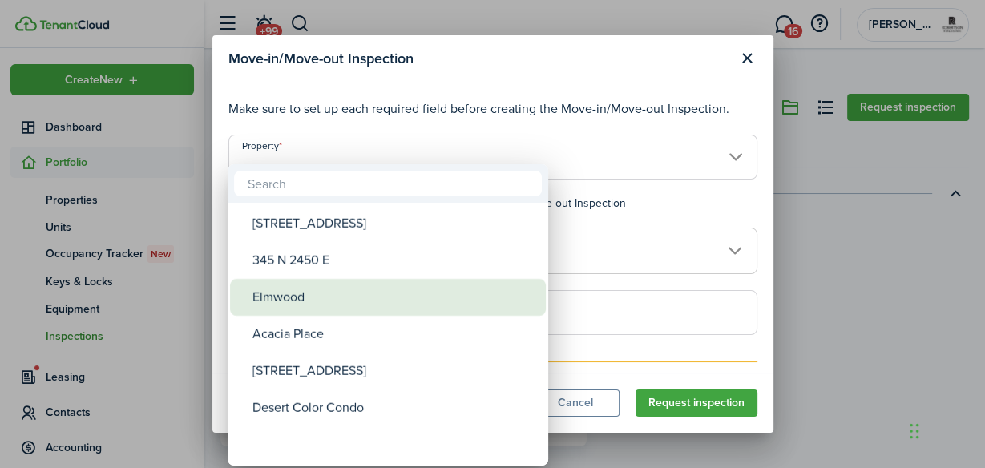
click at [295, 296] on div "Elmwood" at bounding box center [394, 297] width 284 height 37
type input "Elmwood"
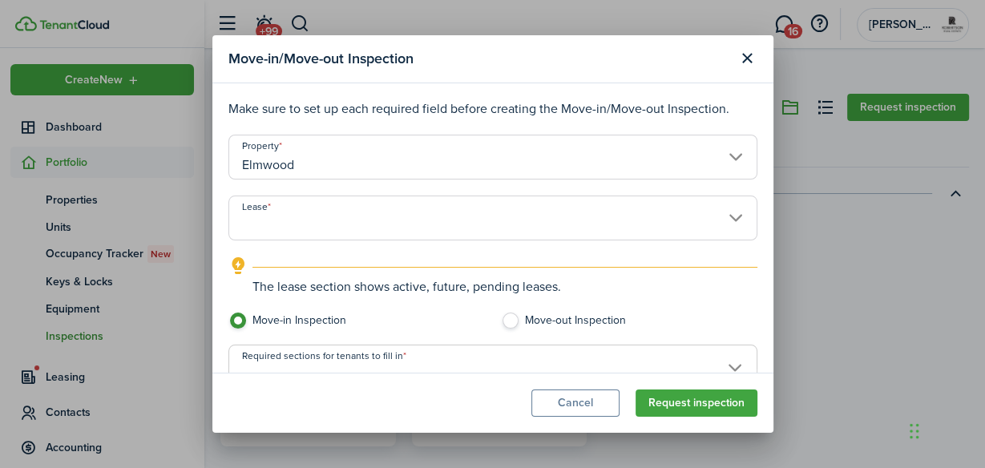
click at [347, 225] on input "Lease" at bounding box center [492, 217] width 529 height 45
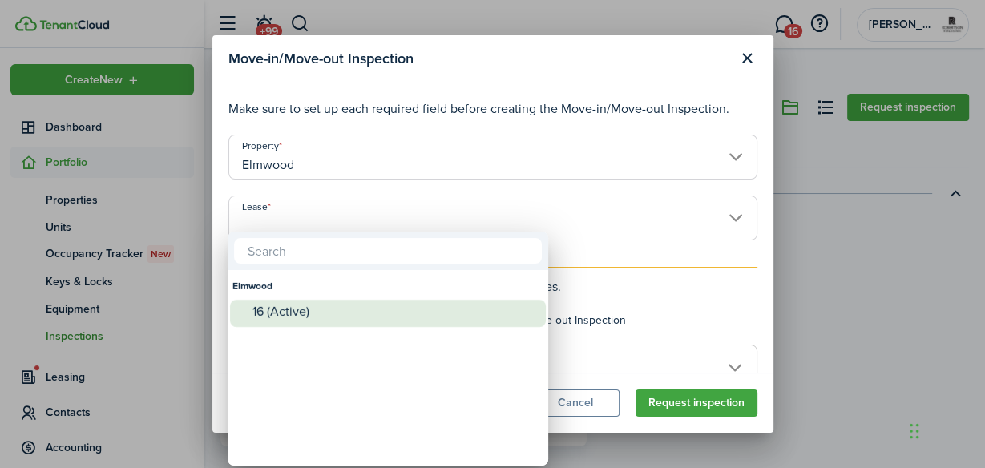
click at [277, 308] on div "16 (Active)" at bounding box center [394, 311] width 284 height 14
type input "Elmwood. Lease #16 (Active)"
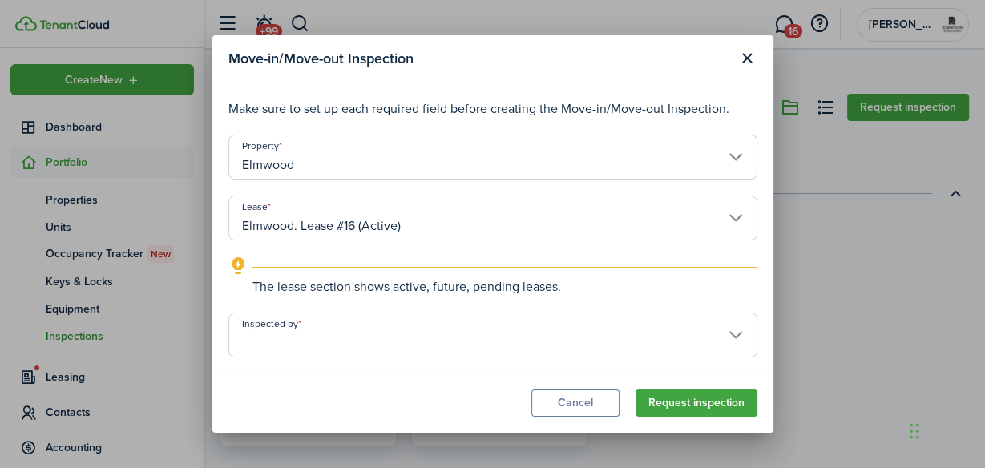
click at [350, 340] on input "Inspected by" at bounding box center [492, 334] width 529 height 45
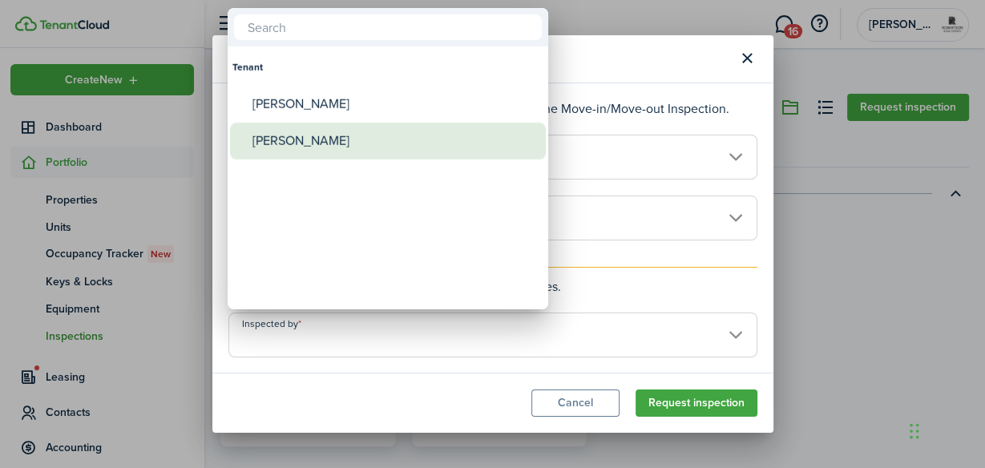
click at [322, 140] on div "[PERSON_NAME]" at bounding box center [394, 141] width 284 height 37
type input "[PERSON_NAME]"
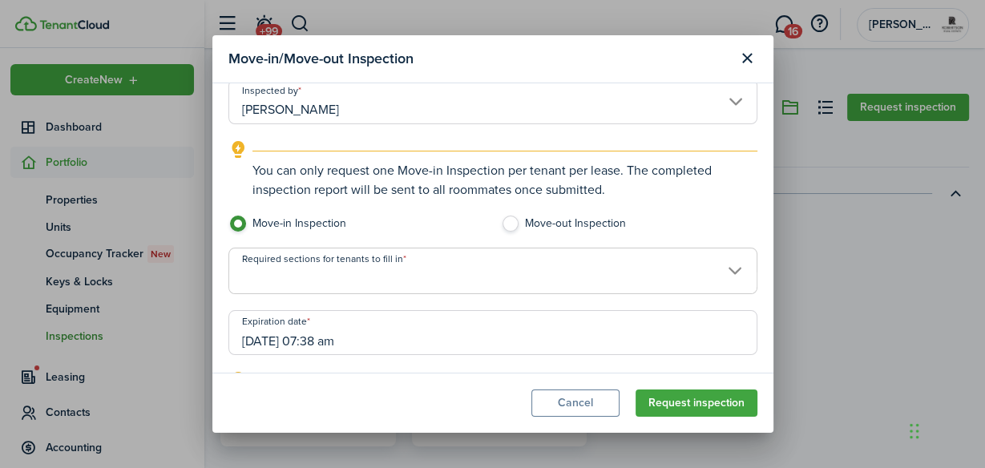
scroll to position [256, 0]
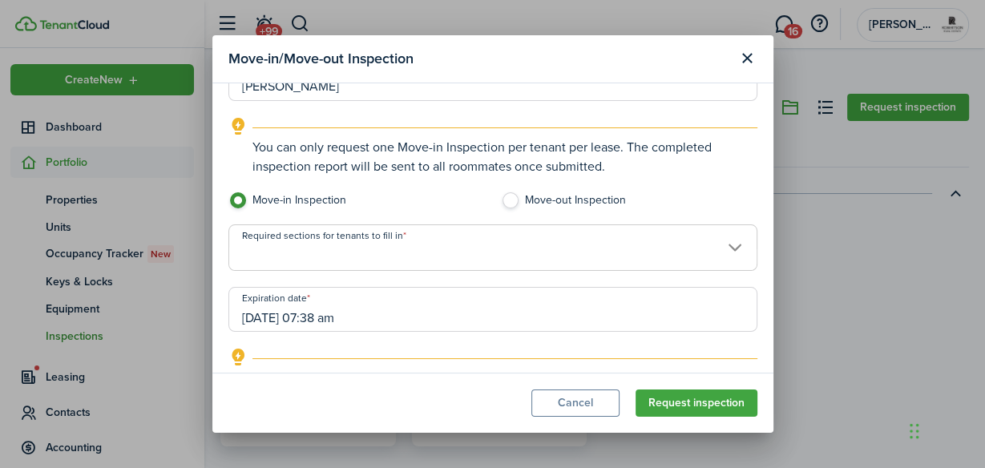
click at [402, 250] on span at bounding box center [492, 256] width 527 height 27
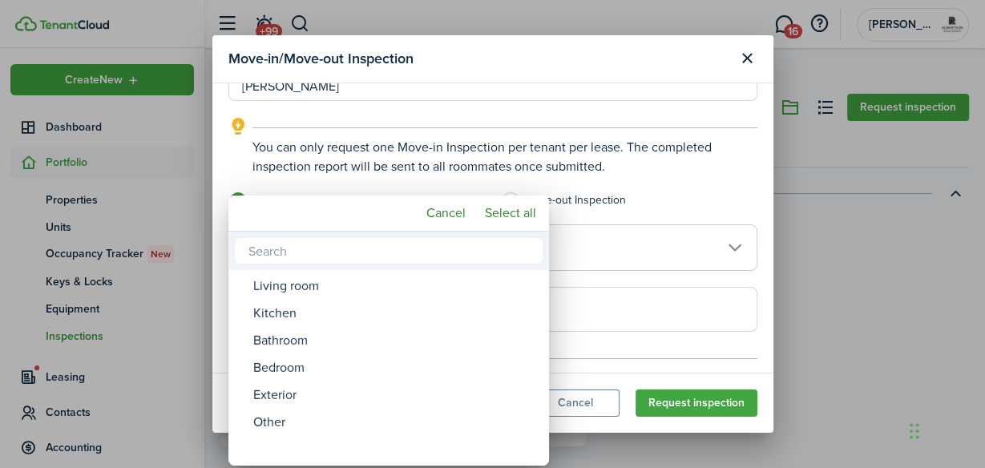
click at [443, 176] on div at bounding box center [492, 234] width 1241 height 724
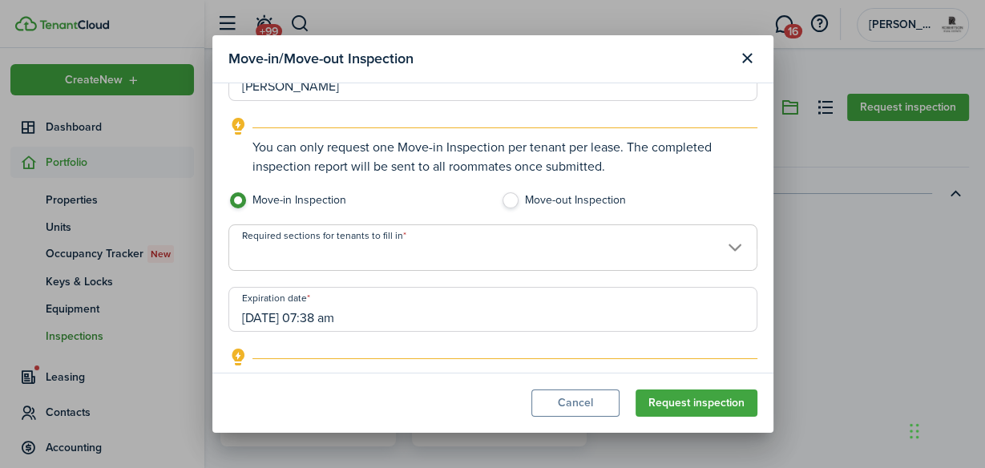
click at [284, 311] on input "[DATE] 07:38 am" at bounding box center [492, 309] width 529 height 45
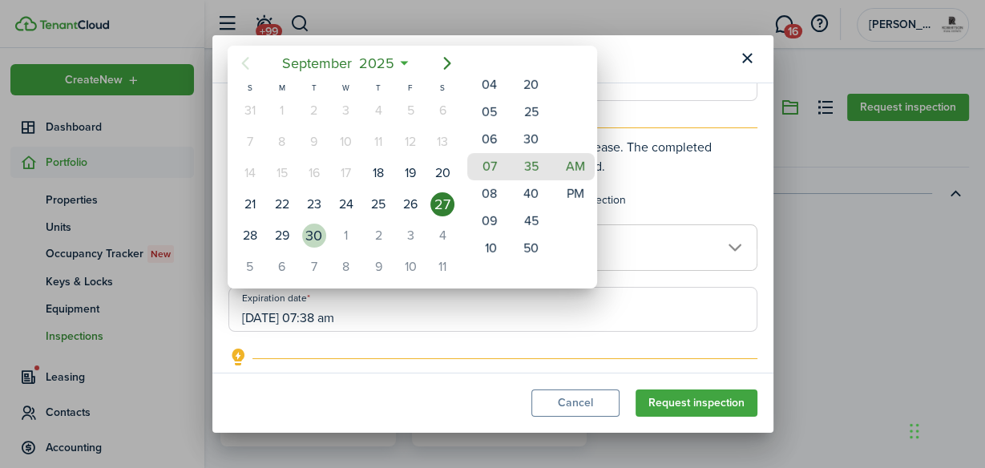
click at [316, 232] on div "30" at bounding box center [314, 236] width 24 height 24
click at [348, 228] on div "1" at bounding box center [346, 236] width 24 height 24
type input "[DATE] 07:35 am"
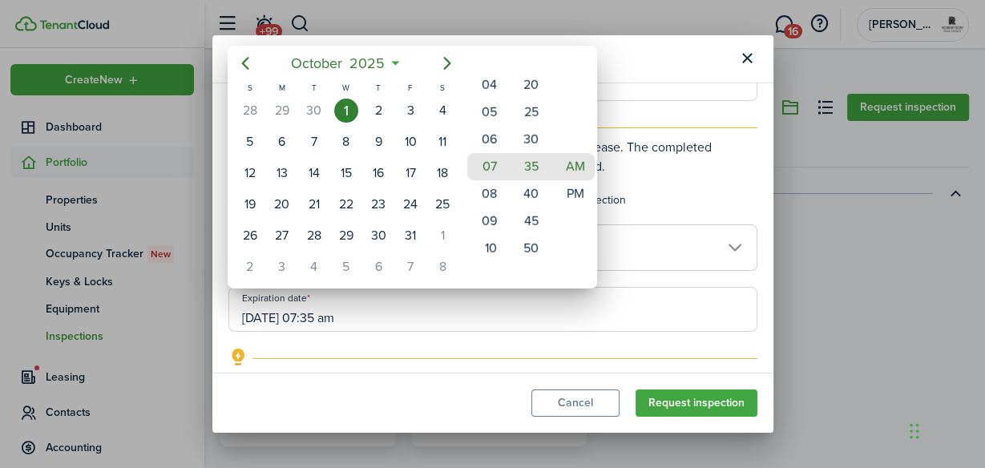
click at [636, 64] on div at bounding box center [492, 234] width 1241 height 724
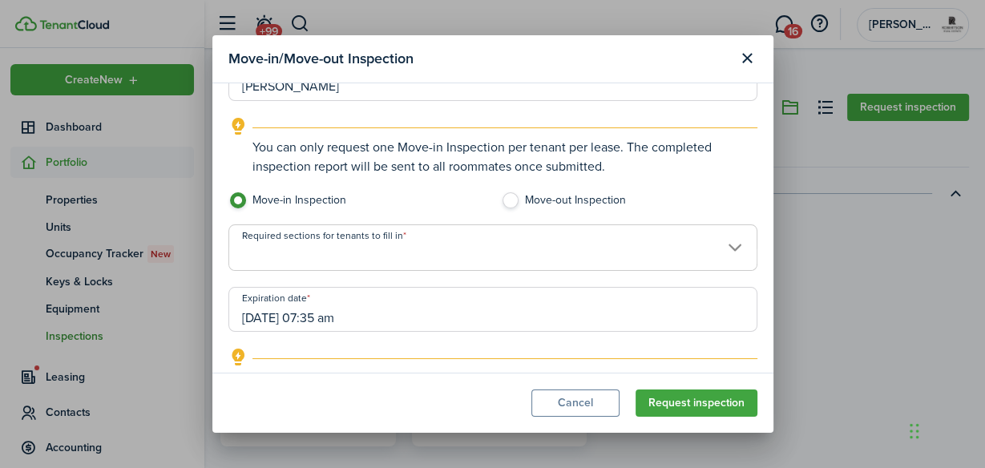
click at [642, 248] on span at bounding box center [492, 256] width 527 height 27
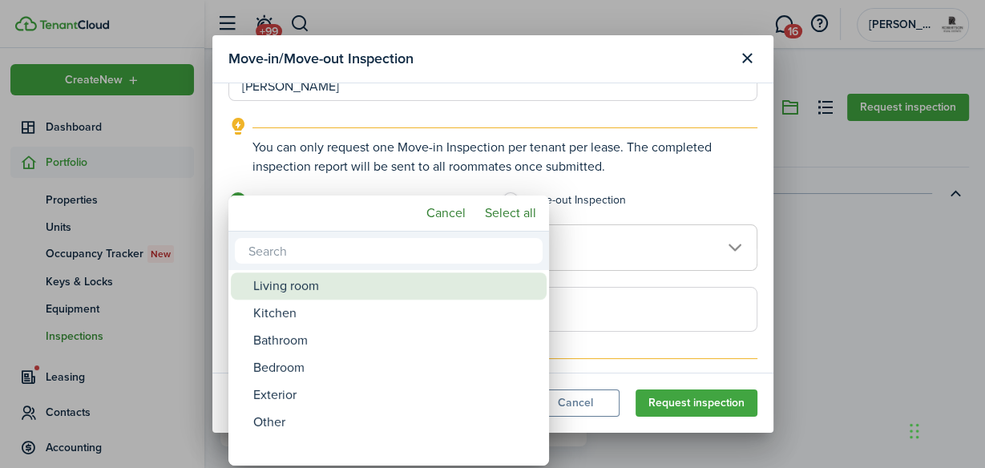
click at [320, 284] on div "Living room" at bounding box center [395, 285] width 284 height 27
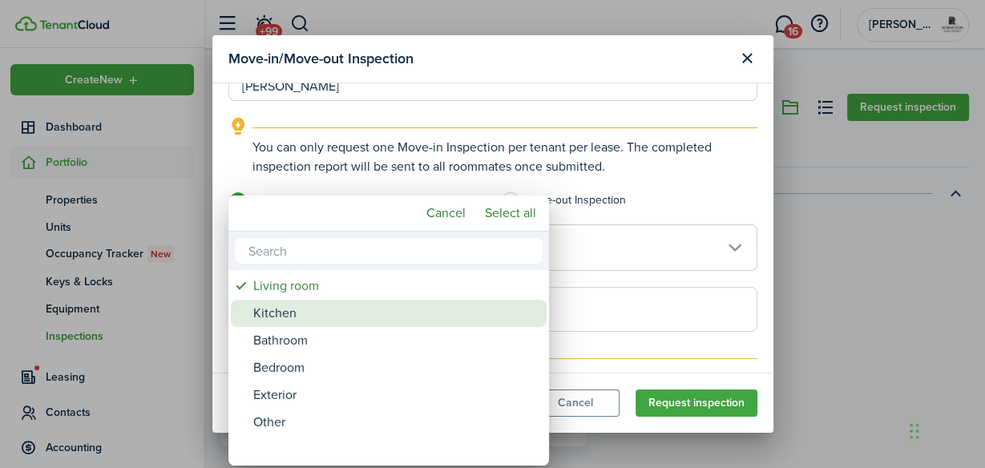
click at [292, 315] on div "Kitchen" at bounding box center [395, 313] width 284 height 27
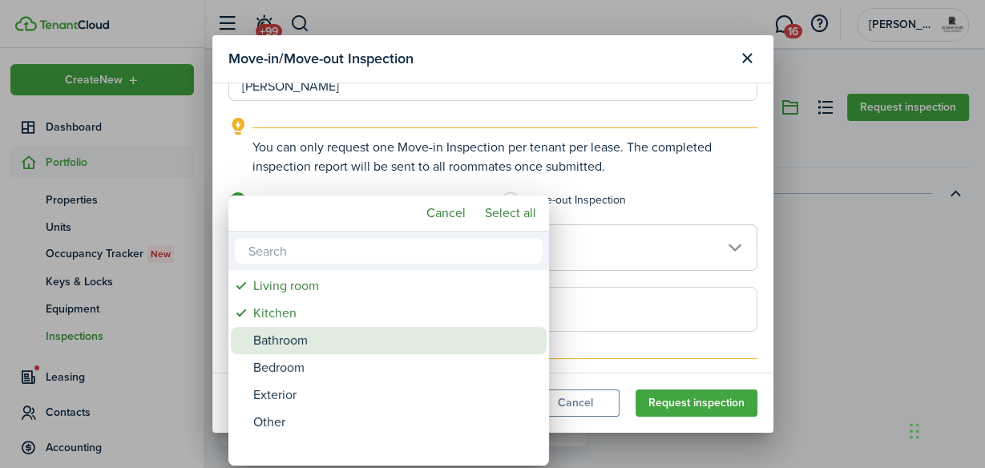
click at [293, 335] on div "Bathroom" at bounding box center [395, 340] width 284 height 27
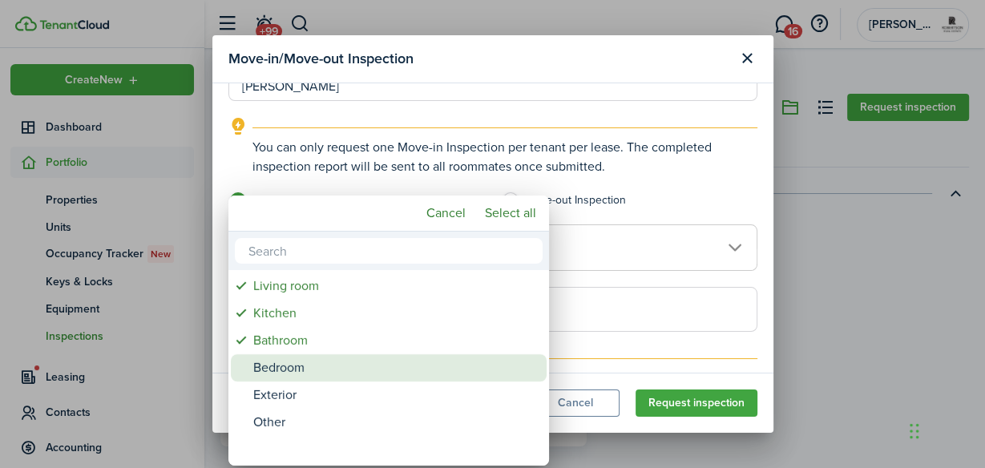
click at [288, 363] on div "Bedroom" at bounding box center [395, 367] width 284 height 27
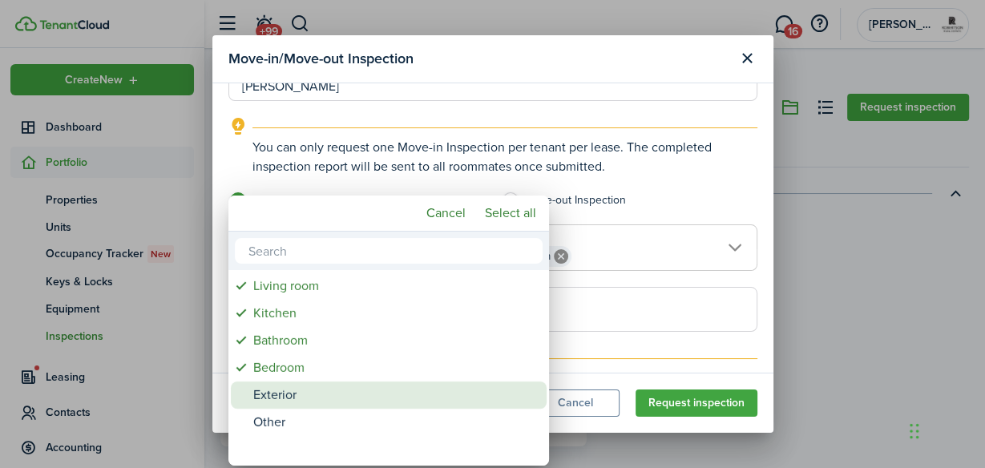
click at [273, 392] on div "Exterior" at bounding box center [395, 394] width 284 height 27
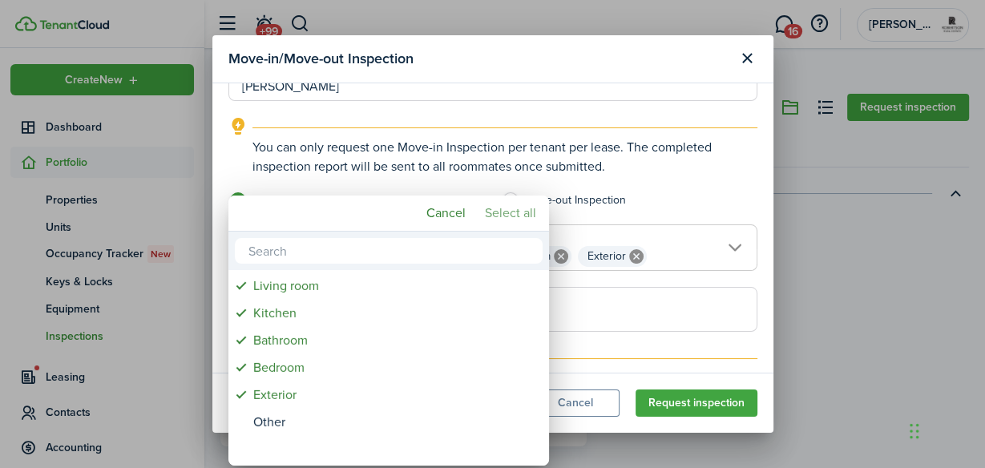
click at [510, 213] on mbsc-button "Select all" at bounding box center [510, 213] width 64 height 29
type input "Living room, Kitchen, Bathroom, Bedroom, Exterior, Other"
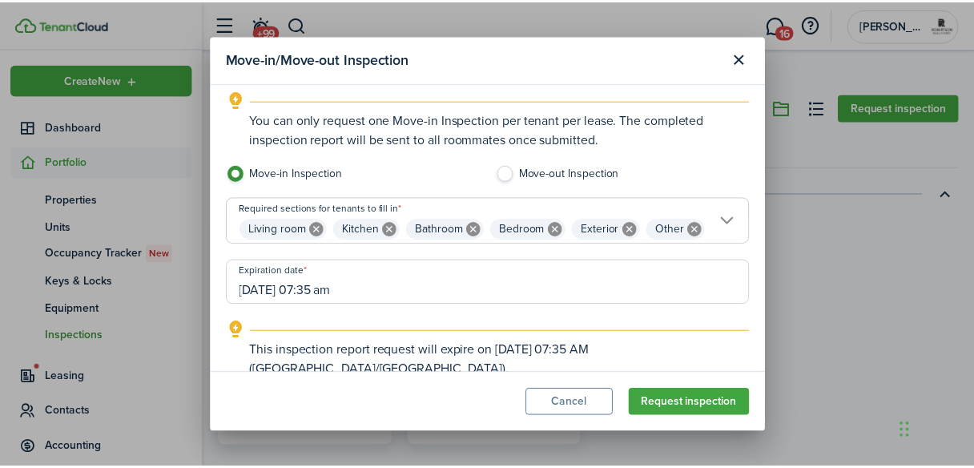
scroll to position [286, 0]
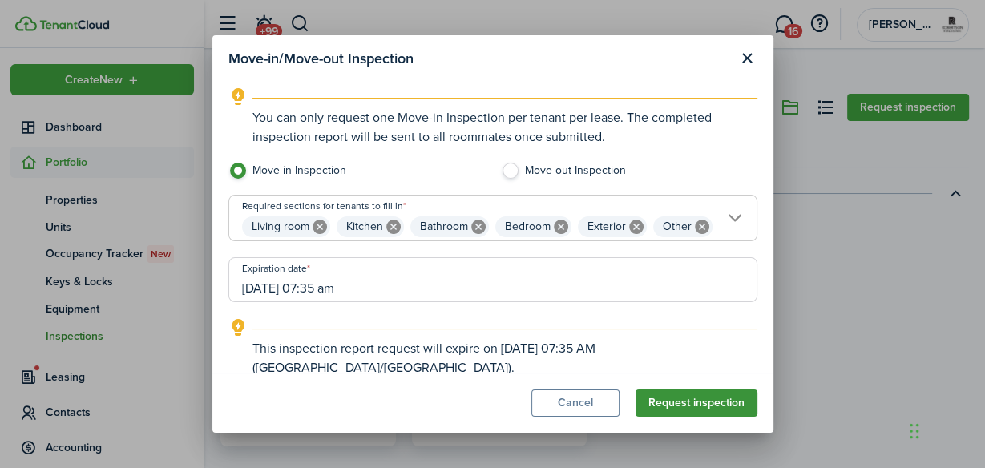
click at [654, 397] on button "Request inspection" at bounding box center [696, 402] width 122 height 27
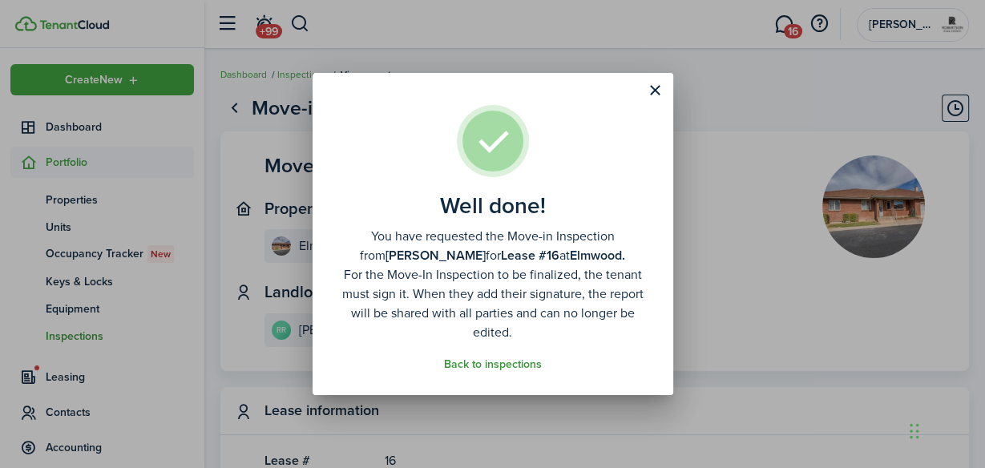
click at [481, 363] on link "Back to inspections" at bounding box center [493, 364] width 98 height 13
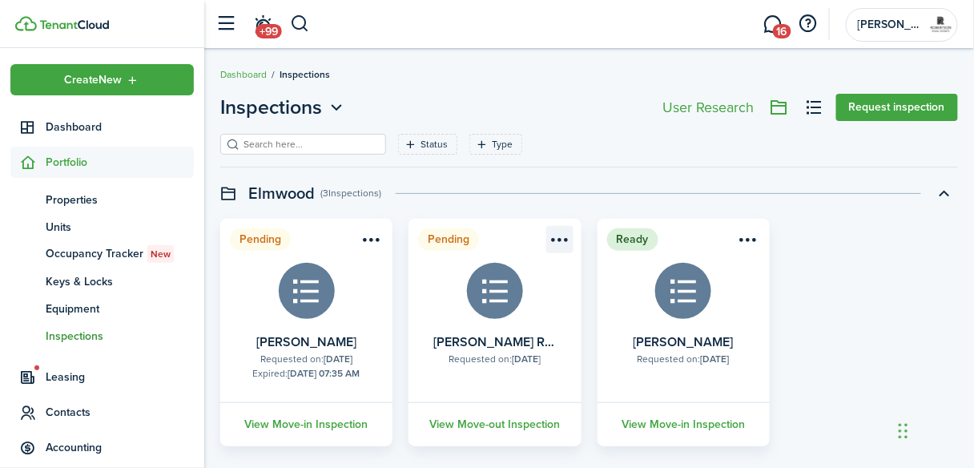
click at [558, 240] on menu-btn-icon "Open menu" at bounding box center [559, 239] width 27 height 27
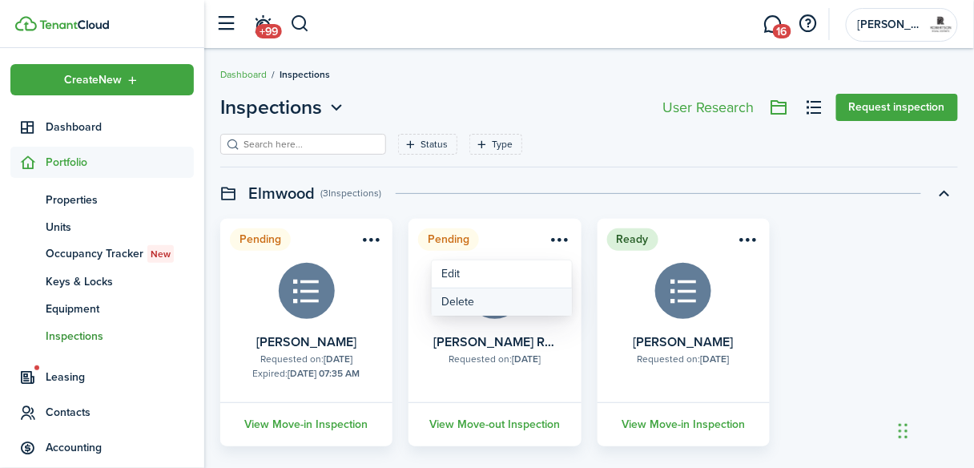
click at [451, 299] on button "Delete" at bounding box center [502, 301] width 140 height 27
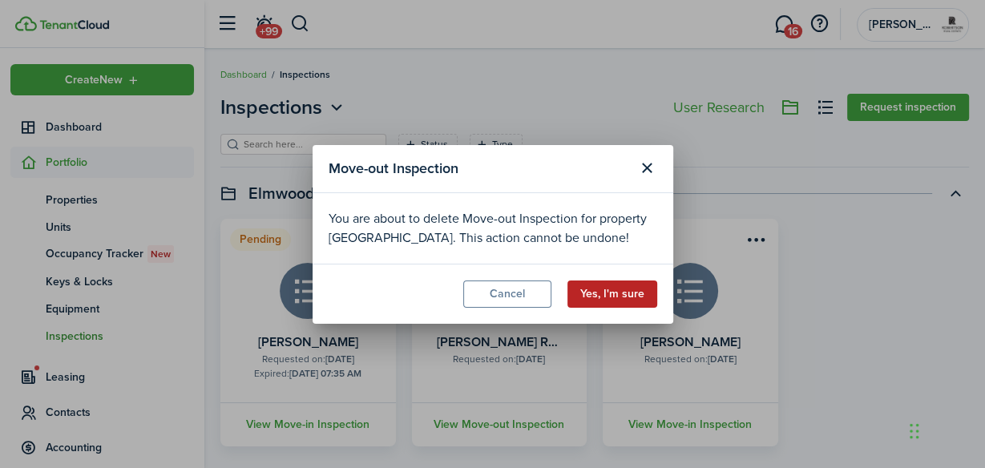
click at [579, 288] on button "Yes, I'm sure" at bounding box center [612, 293] width 90 height 27
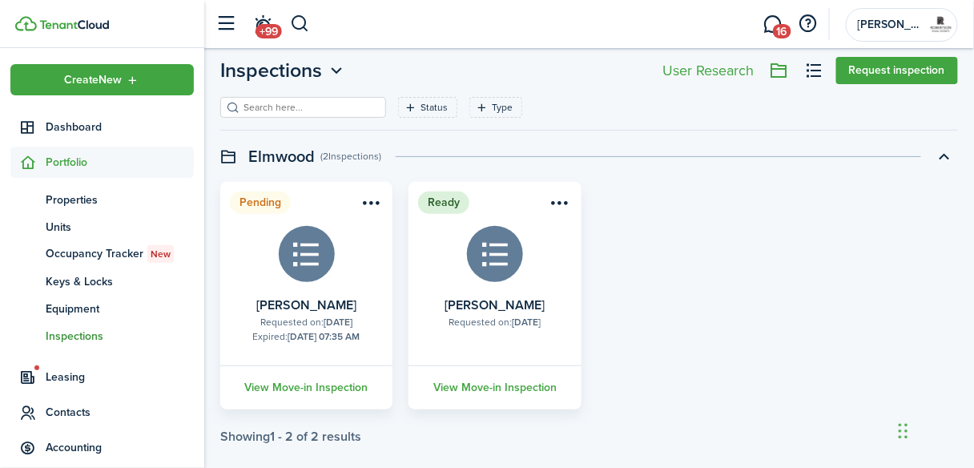
scroll to position [56, 0]
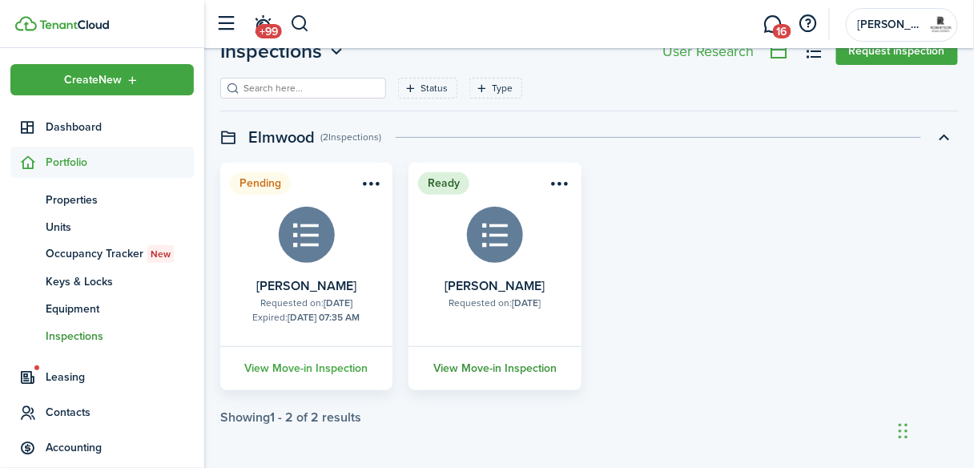
click at [515, 366] on link "View Move-in Inspection" at bounding box center [494, 368] width 177 height 44
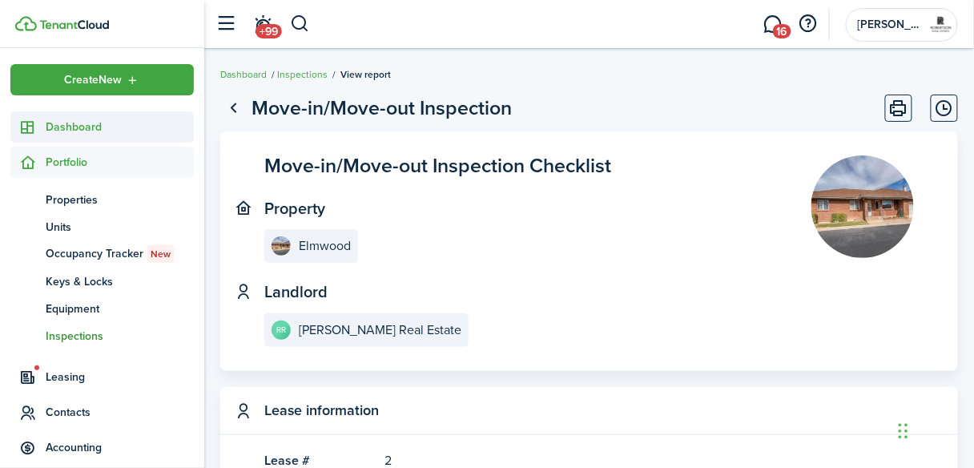
click at [92, 126] on span "Dashboard" at bounding box center [120, 127] width 148 height 17
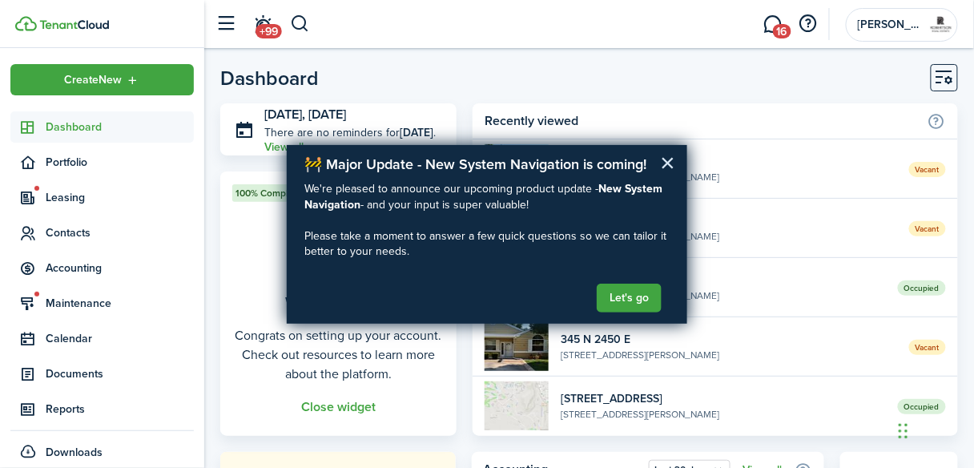
click at [671, 160] on button "×" at bounding box center [667, 163] width 15 height 26
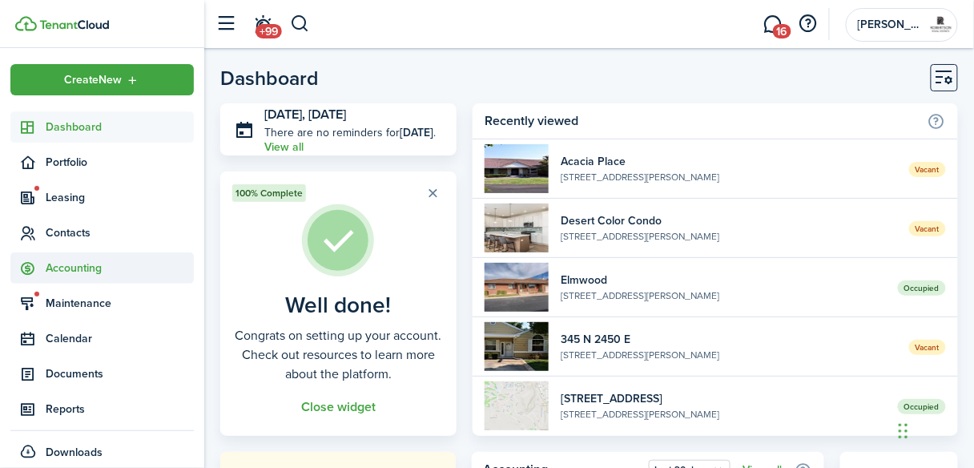
click at [64, 268] on span "Accounting" at bounding box center [120, 268] width 148 height 17
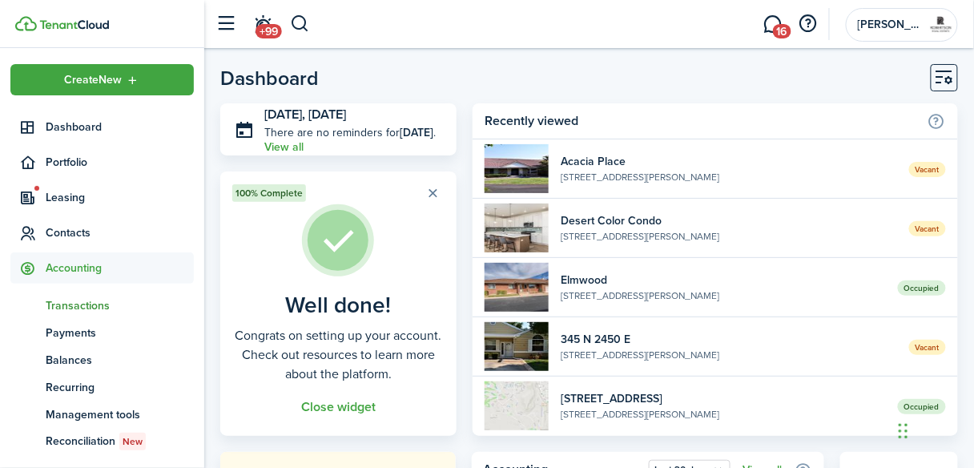
click at [87, 308] on span "Transactions" at bounding box center [120, 305] width 148 height 17
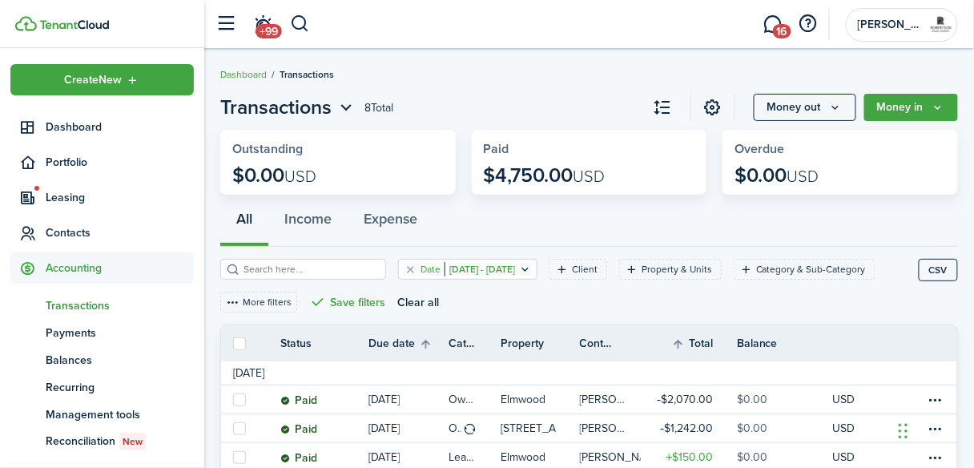
click at [532, 272] on icon "Open filter" at bounding box center [525, 269] width 14 height 13
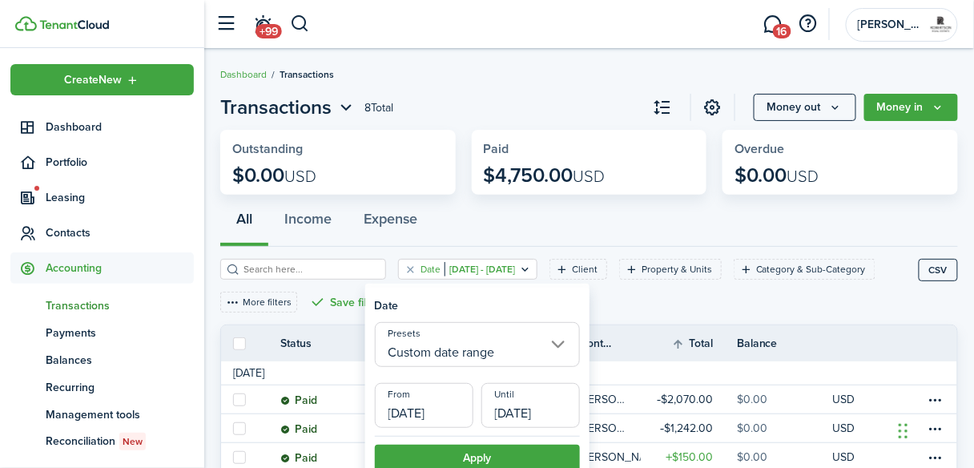
click at [559, 347] on input "Custom date range" at bounding box center [477, 344] width 205 height 45
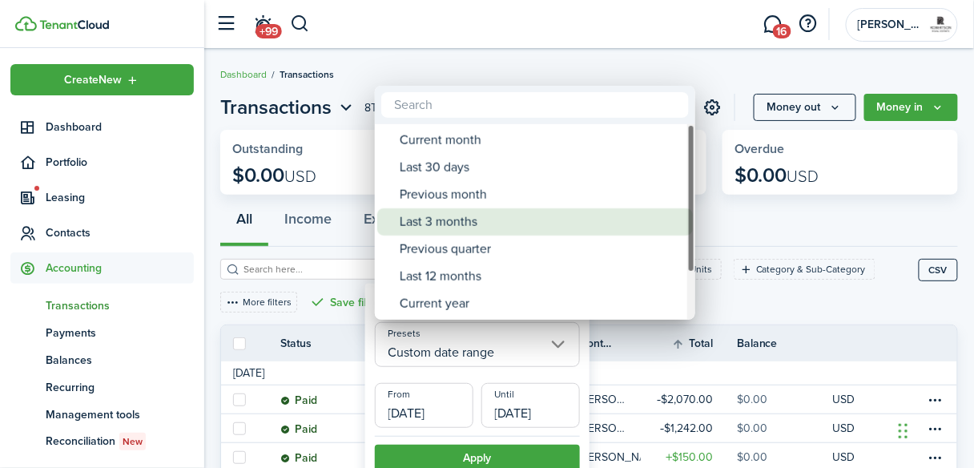
click at [437, 224] on div "Last 3 months" at bounding box center [542, 221] width 284 height 27
type input "Last 3 months"
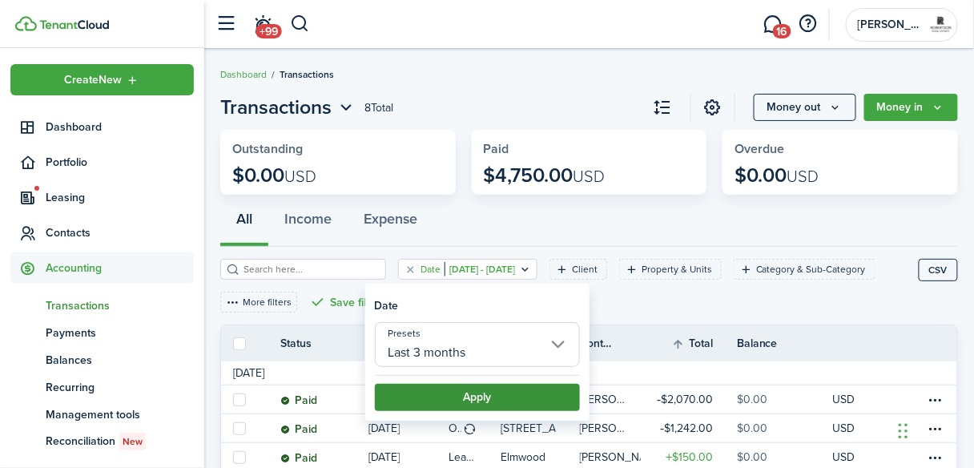
click at [408, 390] on button "Apply" at bounding box center [477, 397] width 205 height 27
